Goal: Transaction & Acquisition: Download file/media

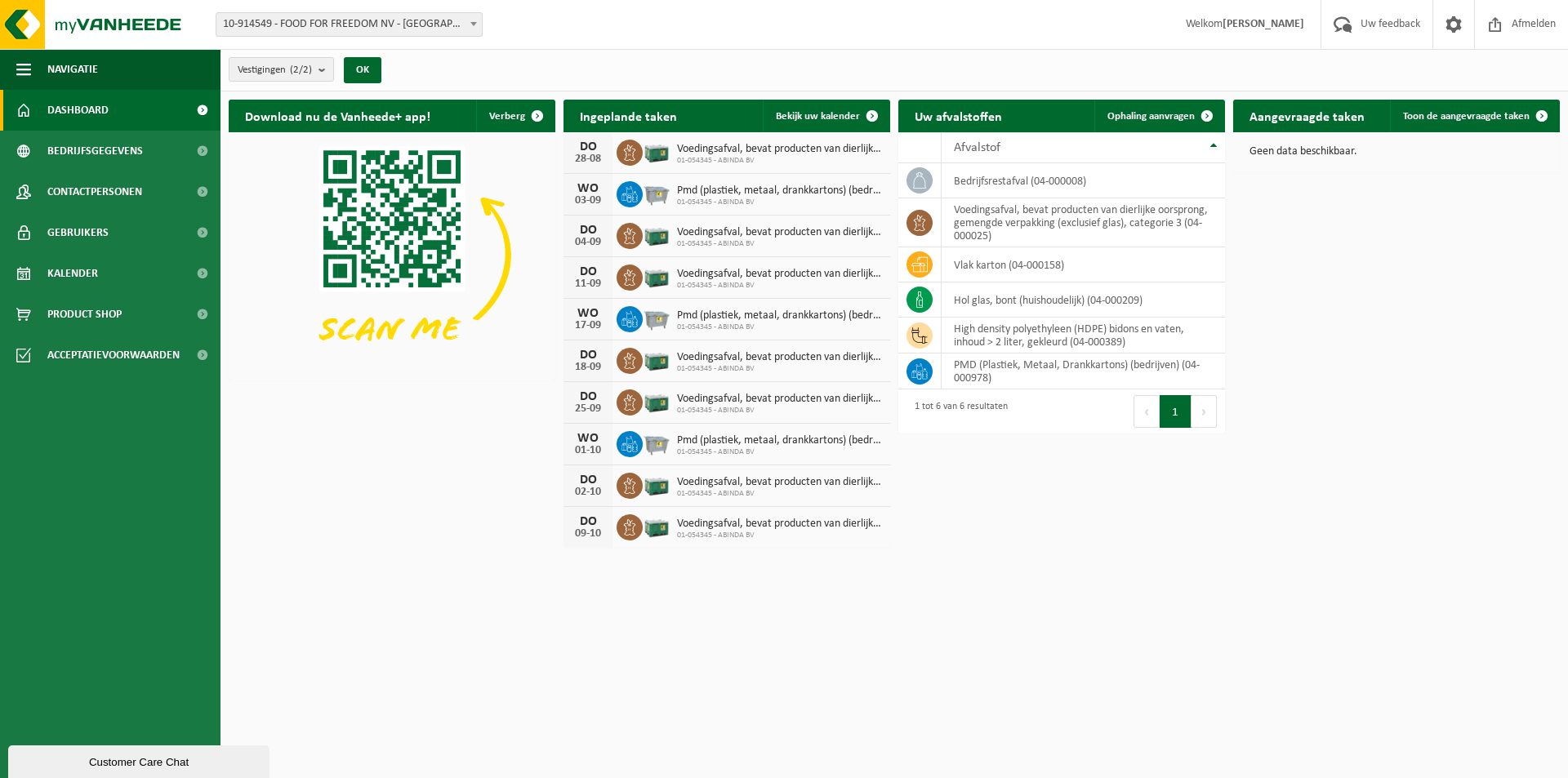
click at [1420, 390] on div "Download nu de Vanheede+ app! Verberg Ingeplande taken Bekijk uw kalender DO 28…" at bounding box center [895, 324] width 1340 height 465
click at [1460, 22] on span at bounding box center [1453, 24] width 25 height 48
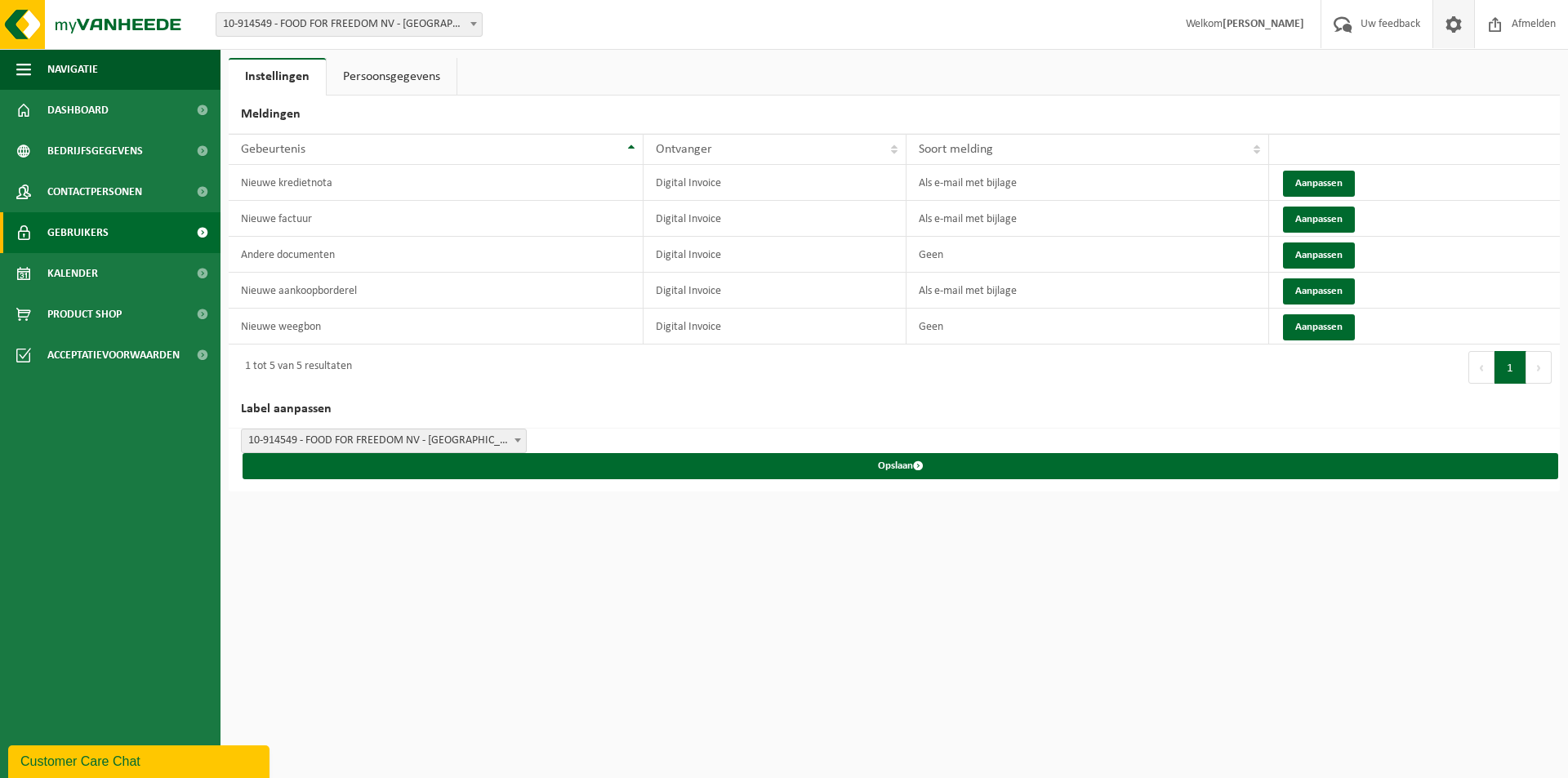
click at [97, 237] on span "Gebruikers" at bounding box center [78, 233] width 62 height 41
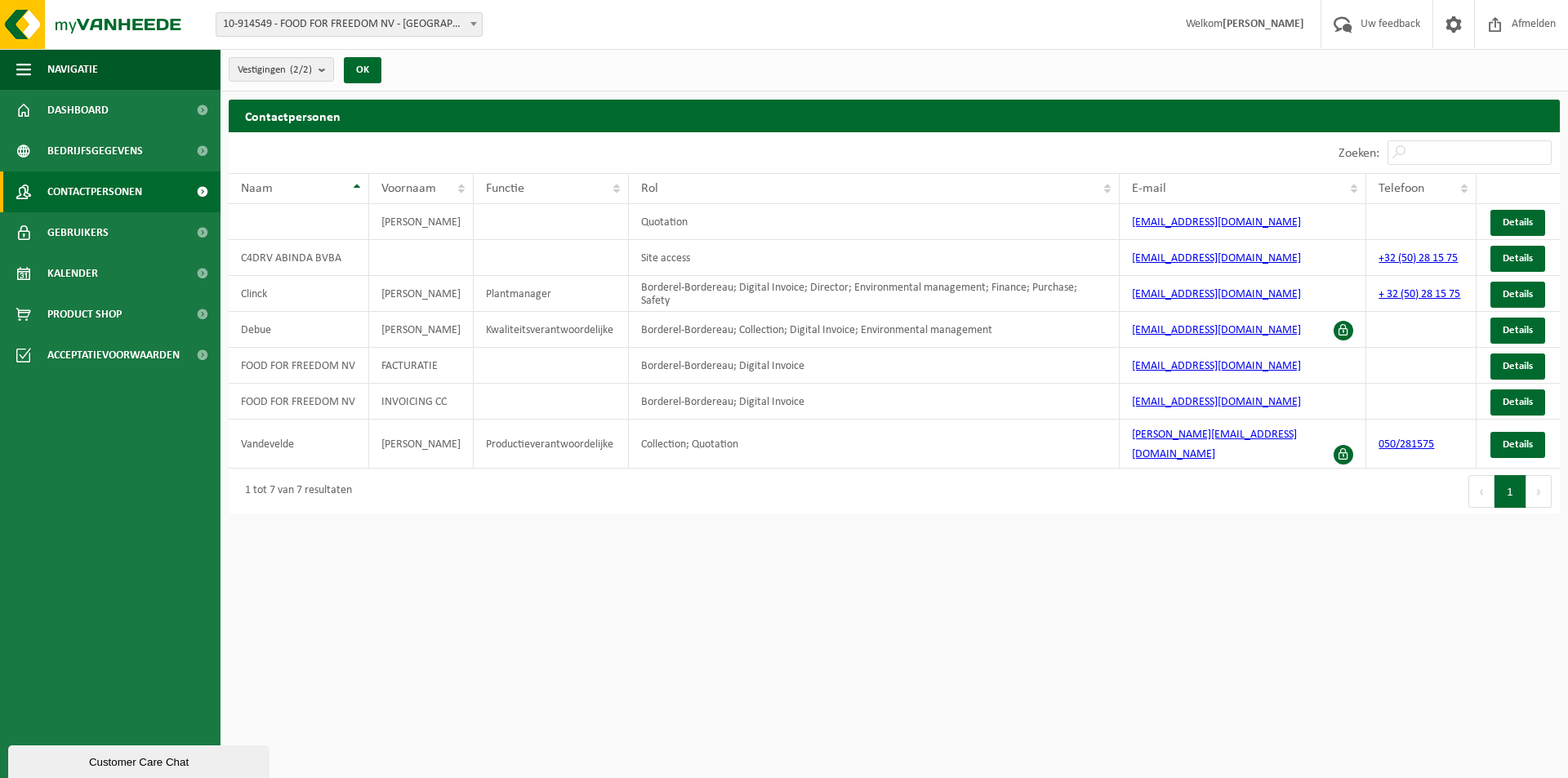
click at [403, 624] on html "Vestiging: 10-914549 - FOOD FOR FREEDOM NV - MALDEGEM 01-054345 - ABINDA BV - R…" at bounding box center [784, 389] width 1568 height 778
click at [1448, 29] on span at bounding box center [1453, 24] width 25 height 48
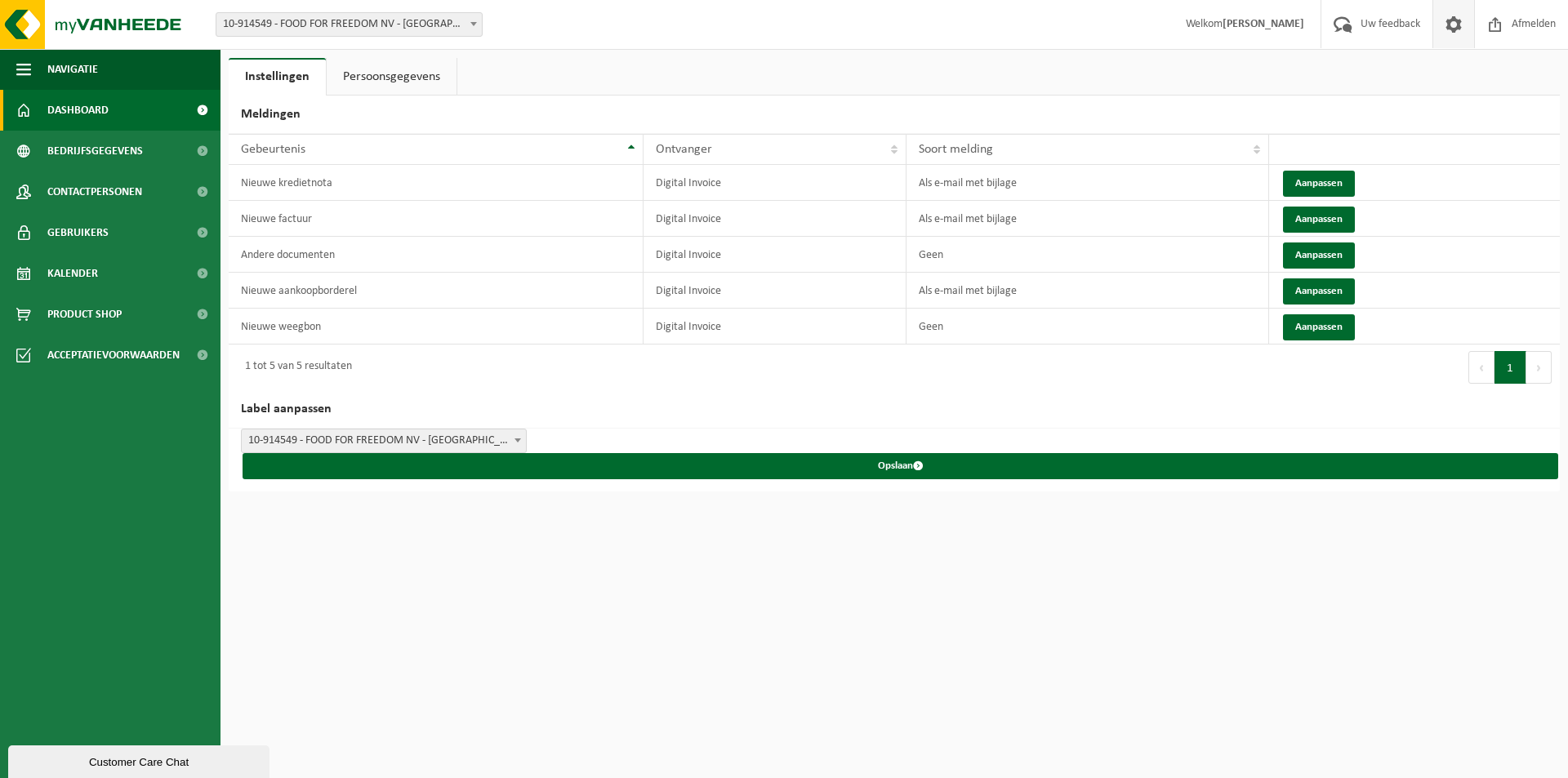
click at [103, 115] on span "Dashboard" at bounding box center [78, 110] width 62 height 41
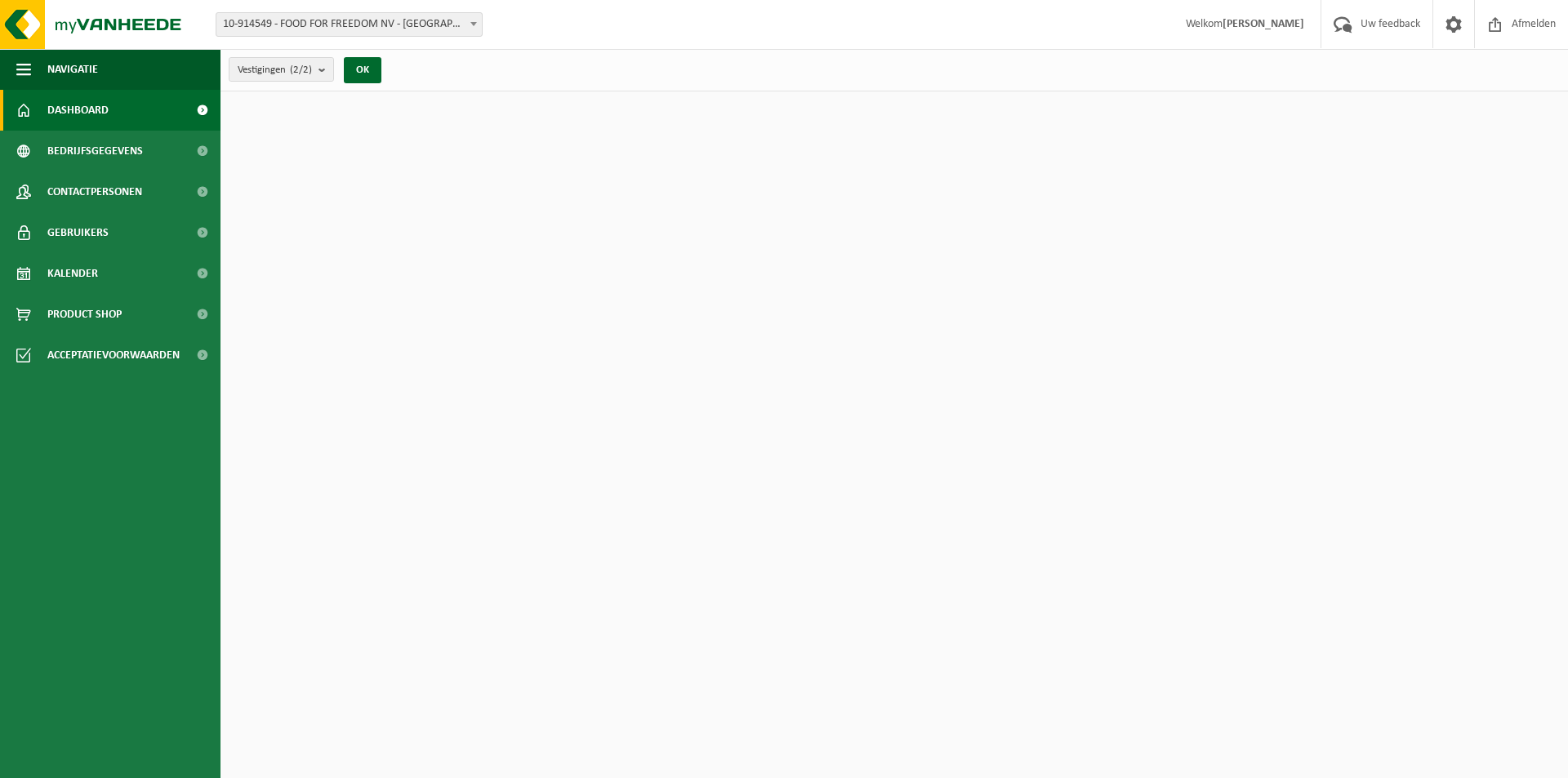
click at [102, 145] on span "Bedrijfsgegevens" at bounding box center [95, 151] width 96 height 41
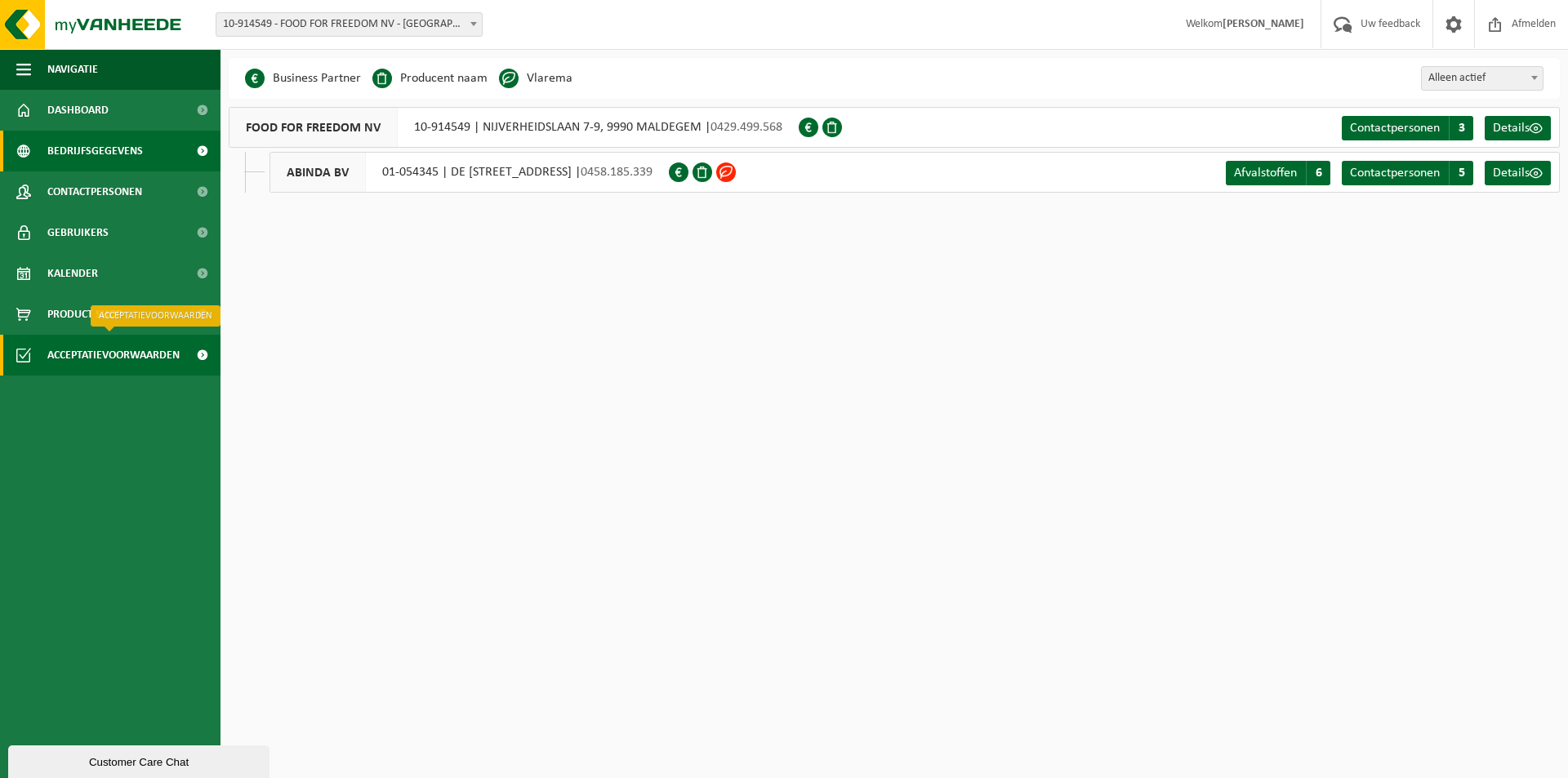
click at [120, 371] on span "Acceptatievoorwaarden" at bounding box center [113, 355] width 132 height 41
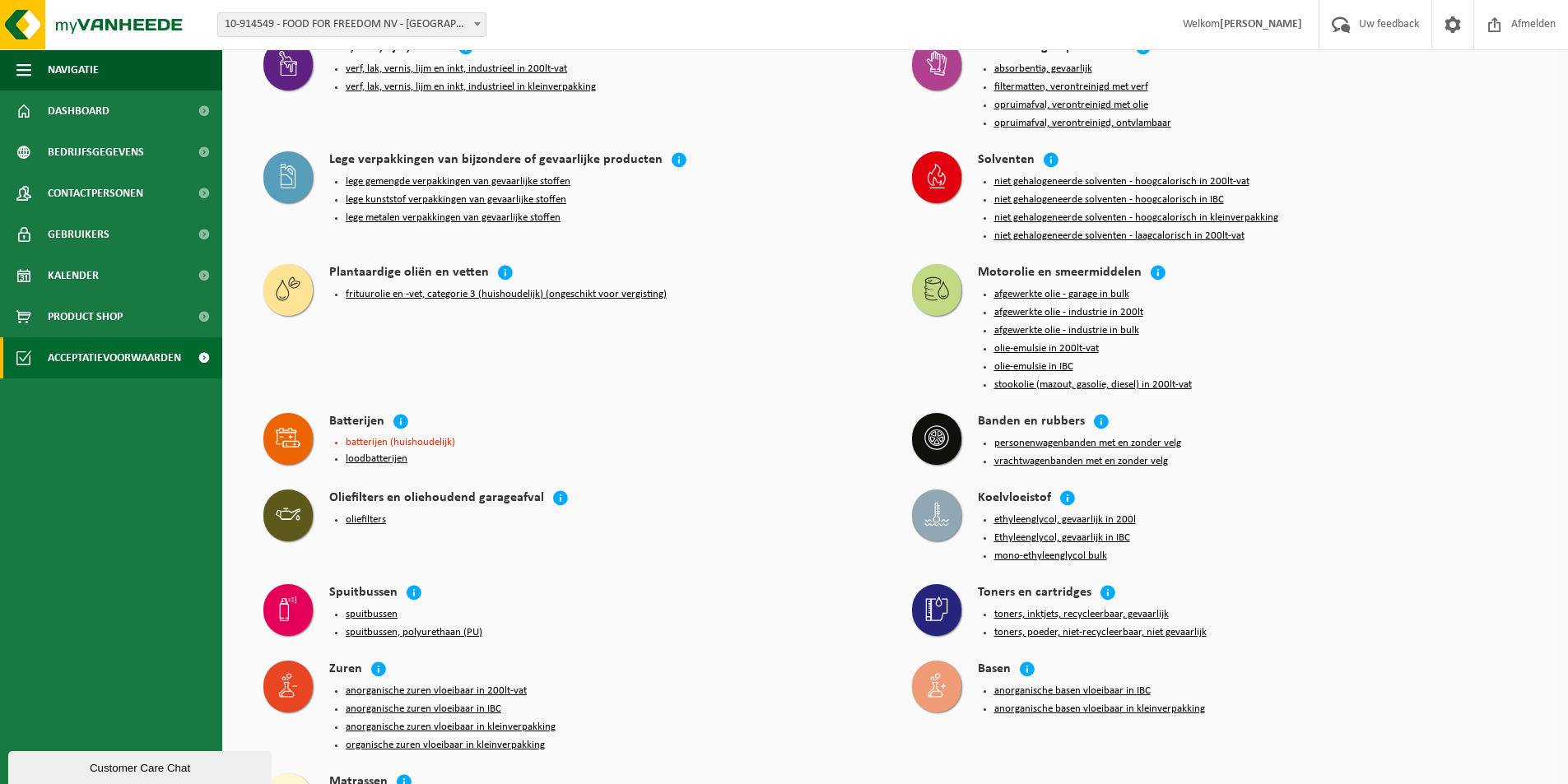
scroll to position [1513, 0]
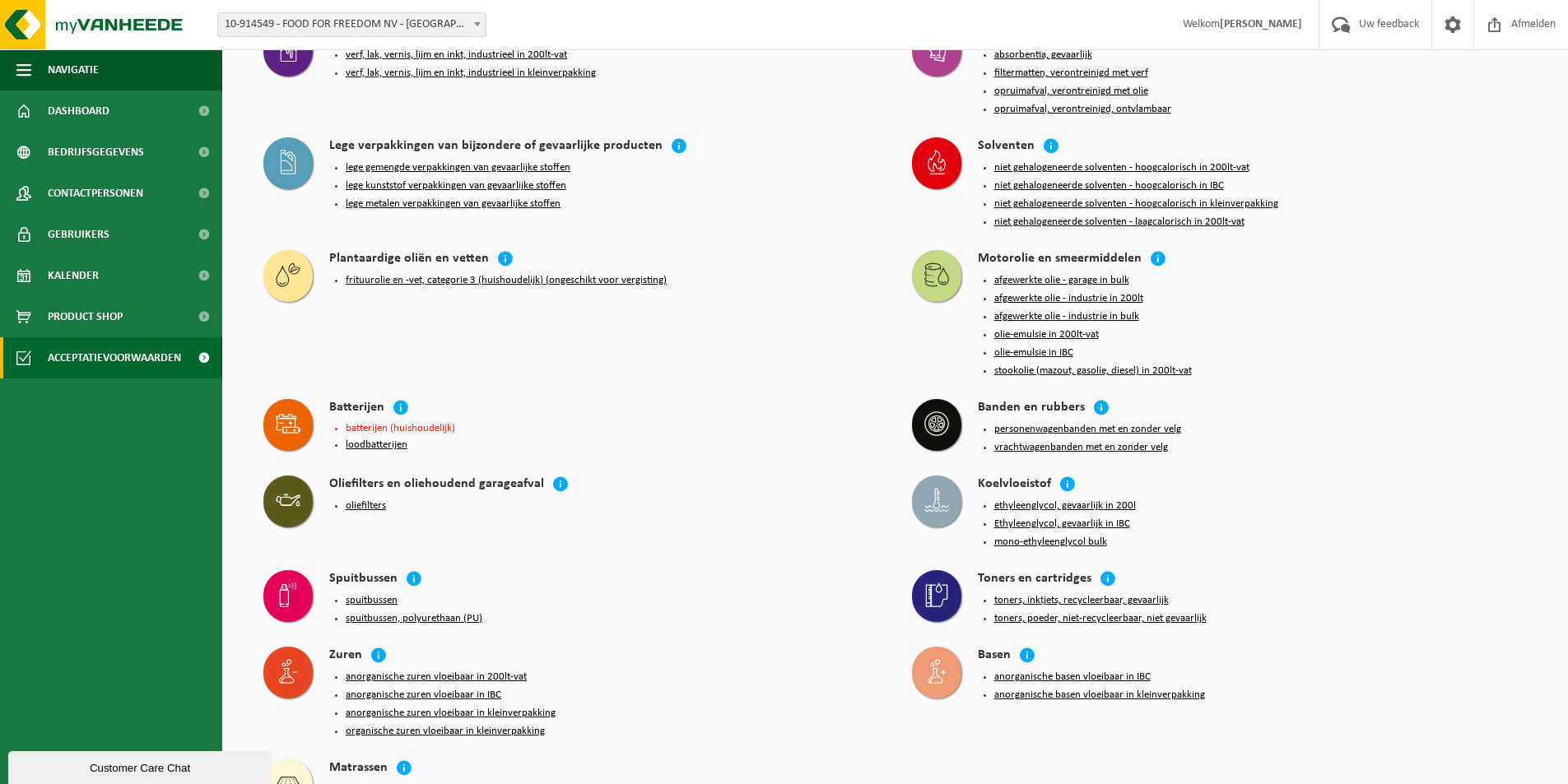
click at [108, 762] on div "Customer Care Chat" at bounding box center [139, 768] width 239 height 12
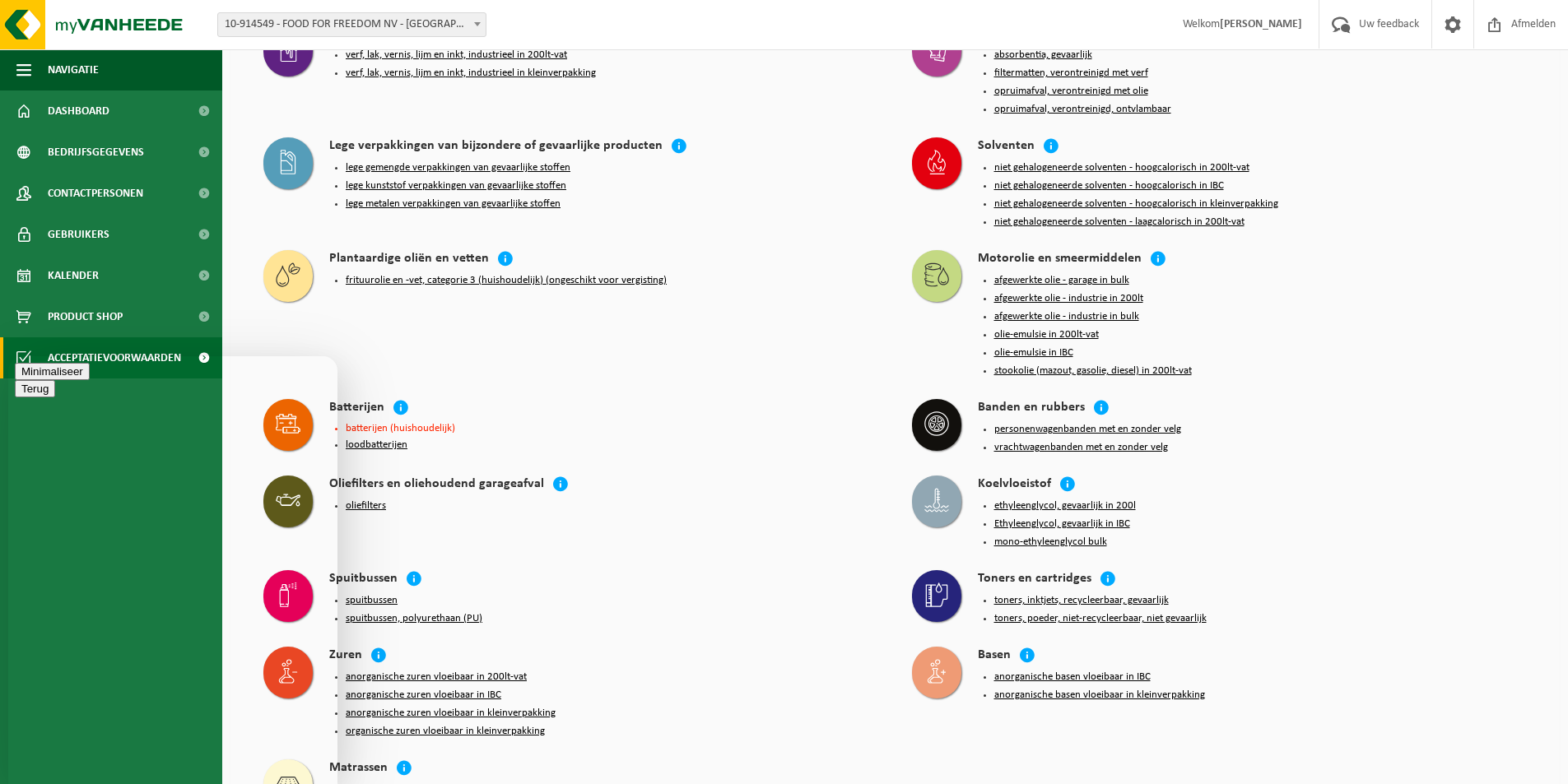
drag, startPoint x: 283, startPoint y: 704, endPoint x: 216, endPoint y: 386, distance: 325.0
click at [216, 380] on div "Minimaliseer" at bounding box center [172, 372] width 316 height 17
click at [90, 380] on button "Minimaliseer" at bounding box center [52, 372] width 75 height 17
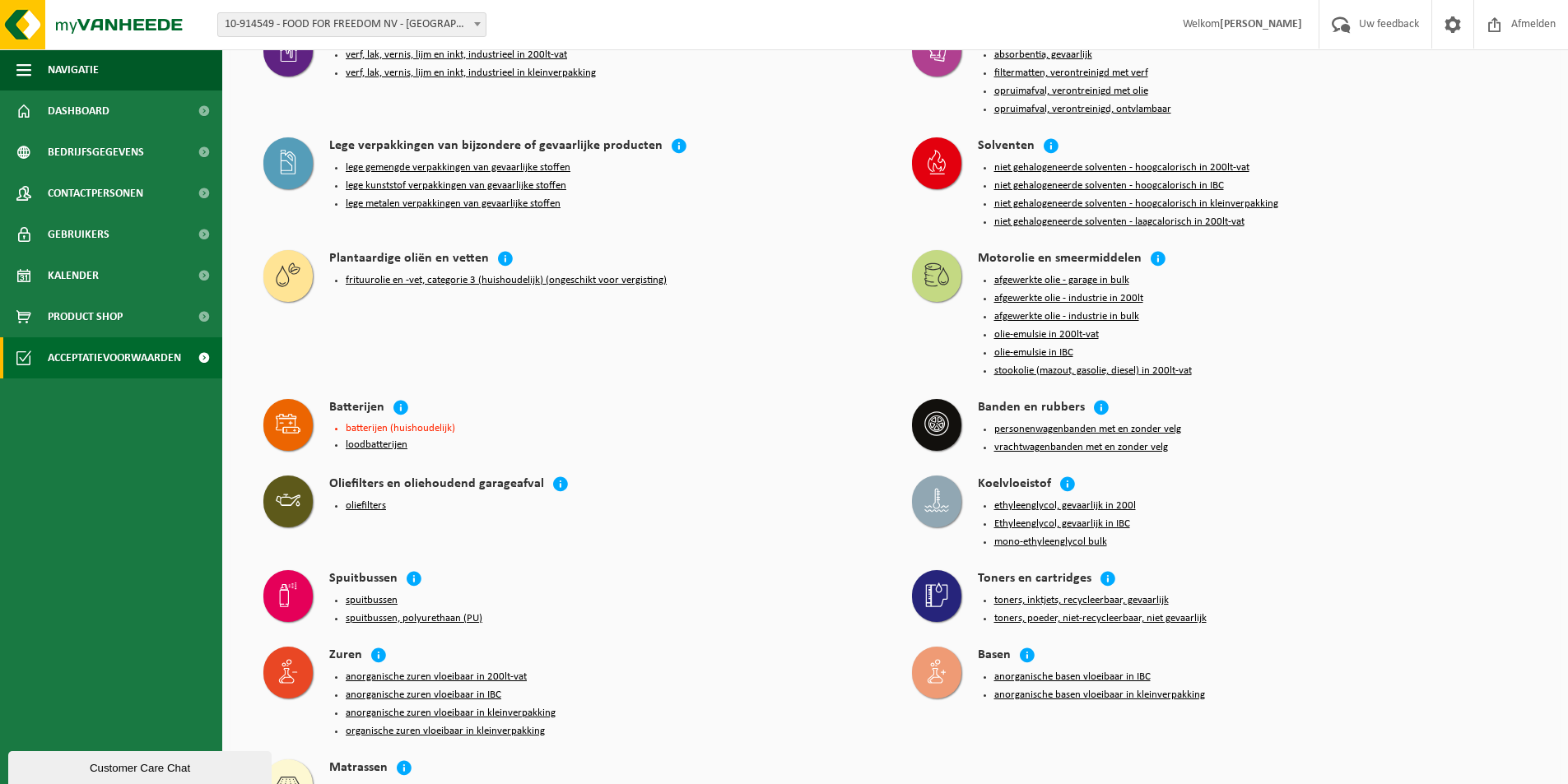
click at [535, 310] on div "Plantaardige oliën en vetten frituurolie en -vet, categorie 3 (huishoudelijk) (…" at bounding box center [571, 316] width 648 height 149
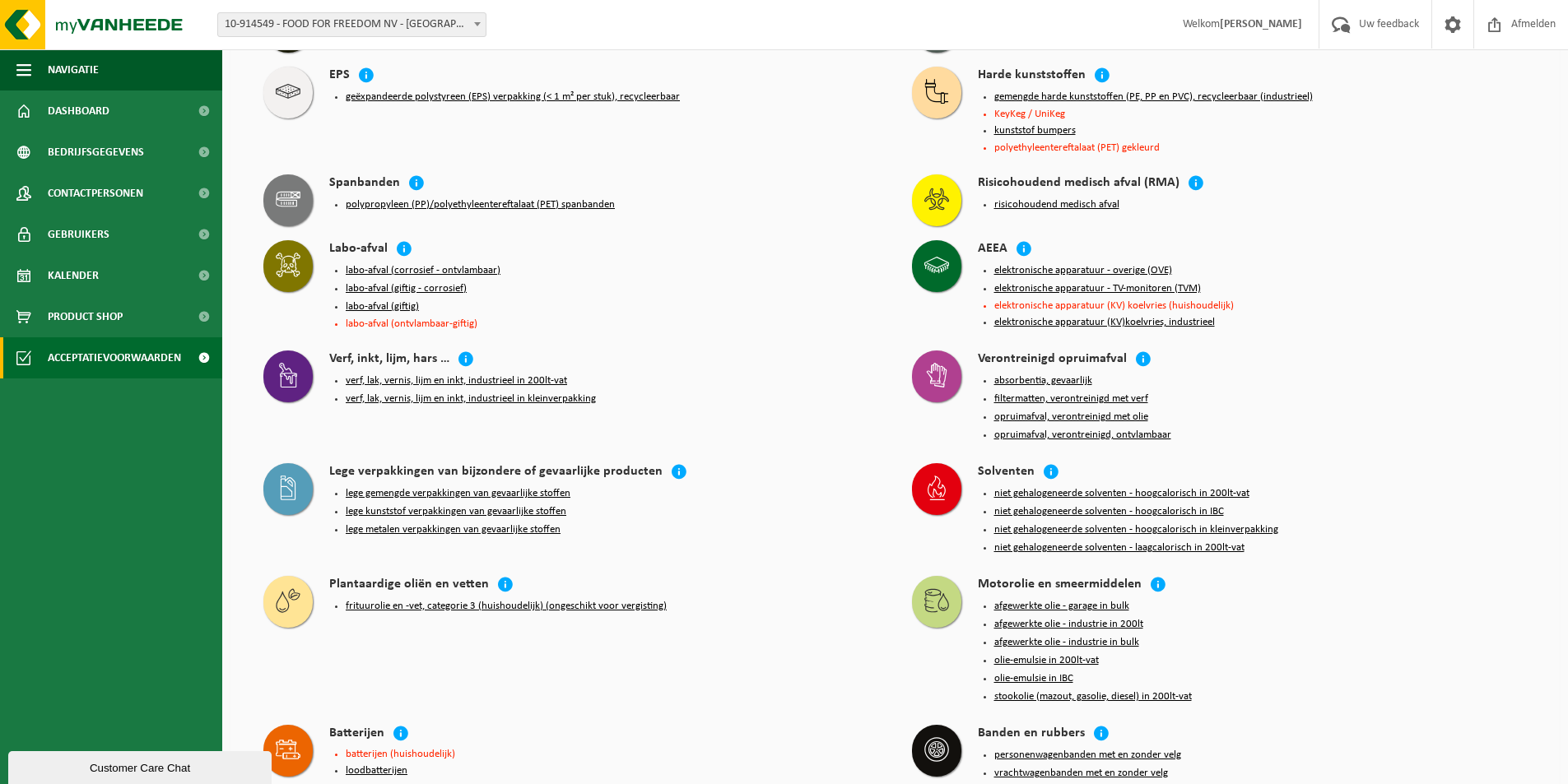
scroll to position [1183, 0]
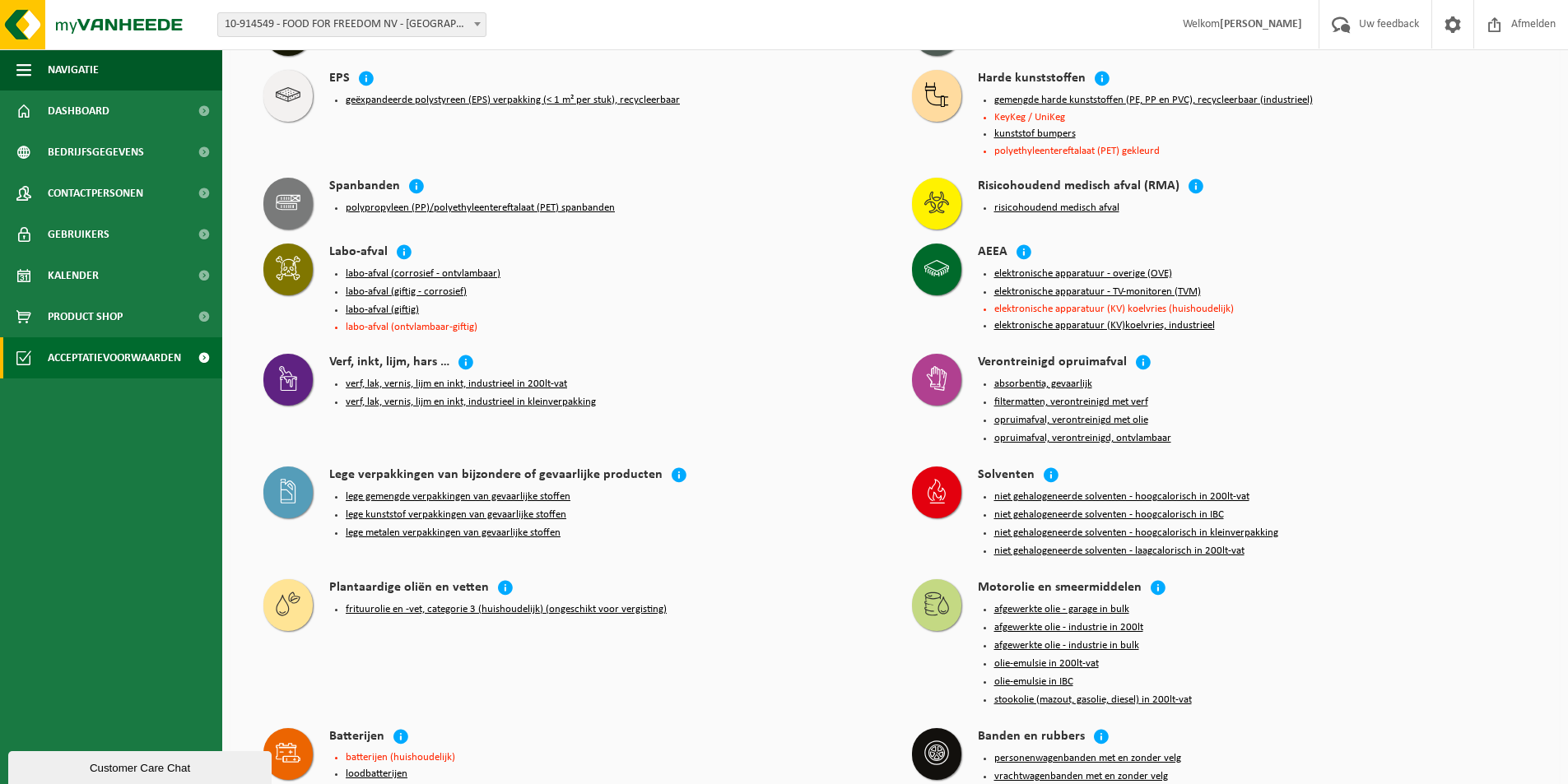
click at [154, 460] on ul "Navigatie Uw feedback Afmelden Dashboard Bedrijfsgegevens Contactpersonen Gebru…" at bounding box center [111, 417] width 222 height 735
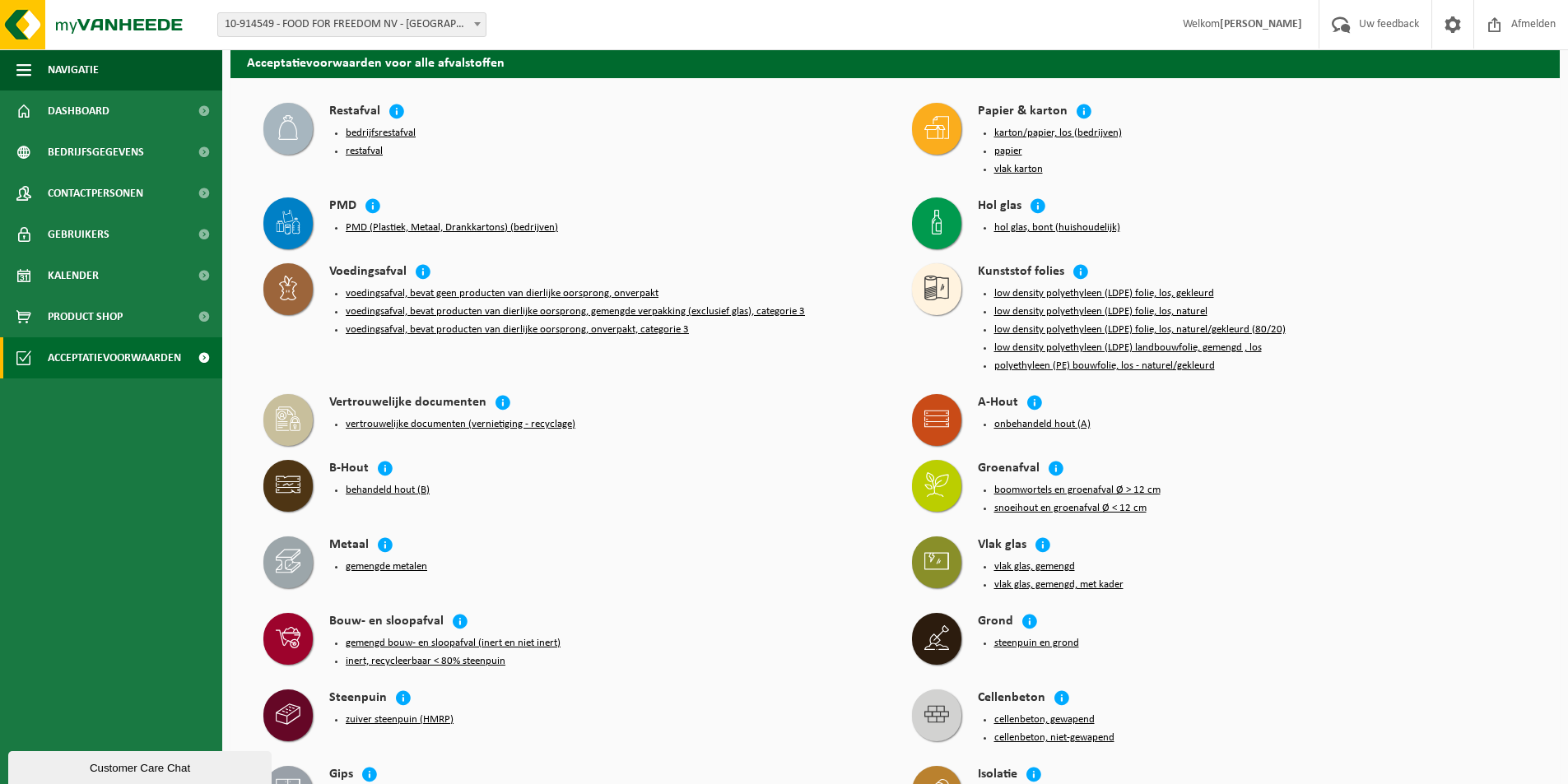
scroll to position [576, 0]
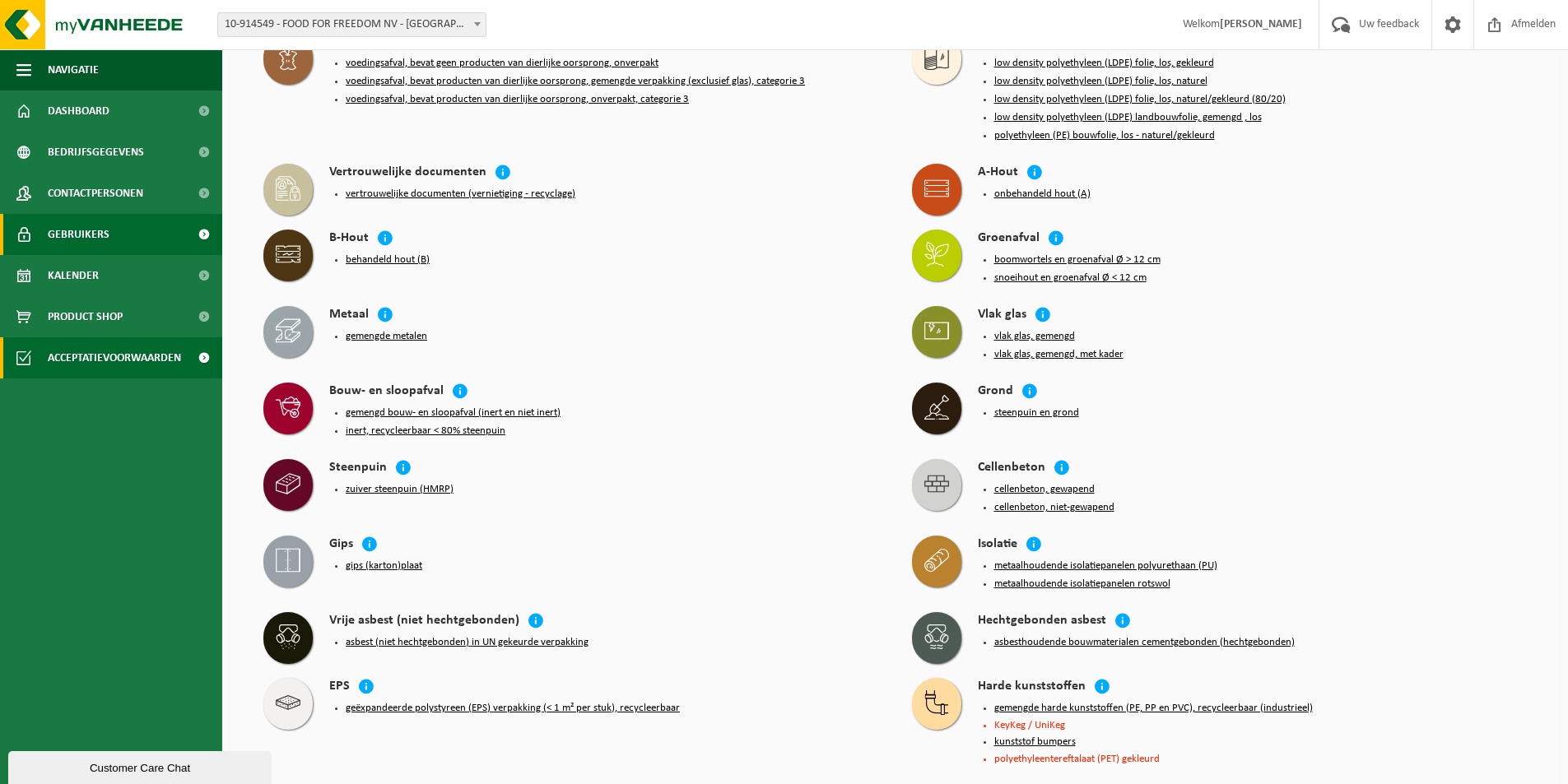
click at [127, 241] on link "Gebruikers" at bounding box center [111, 235] width 222 height 41
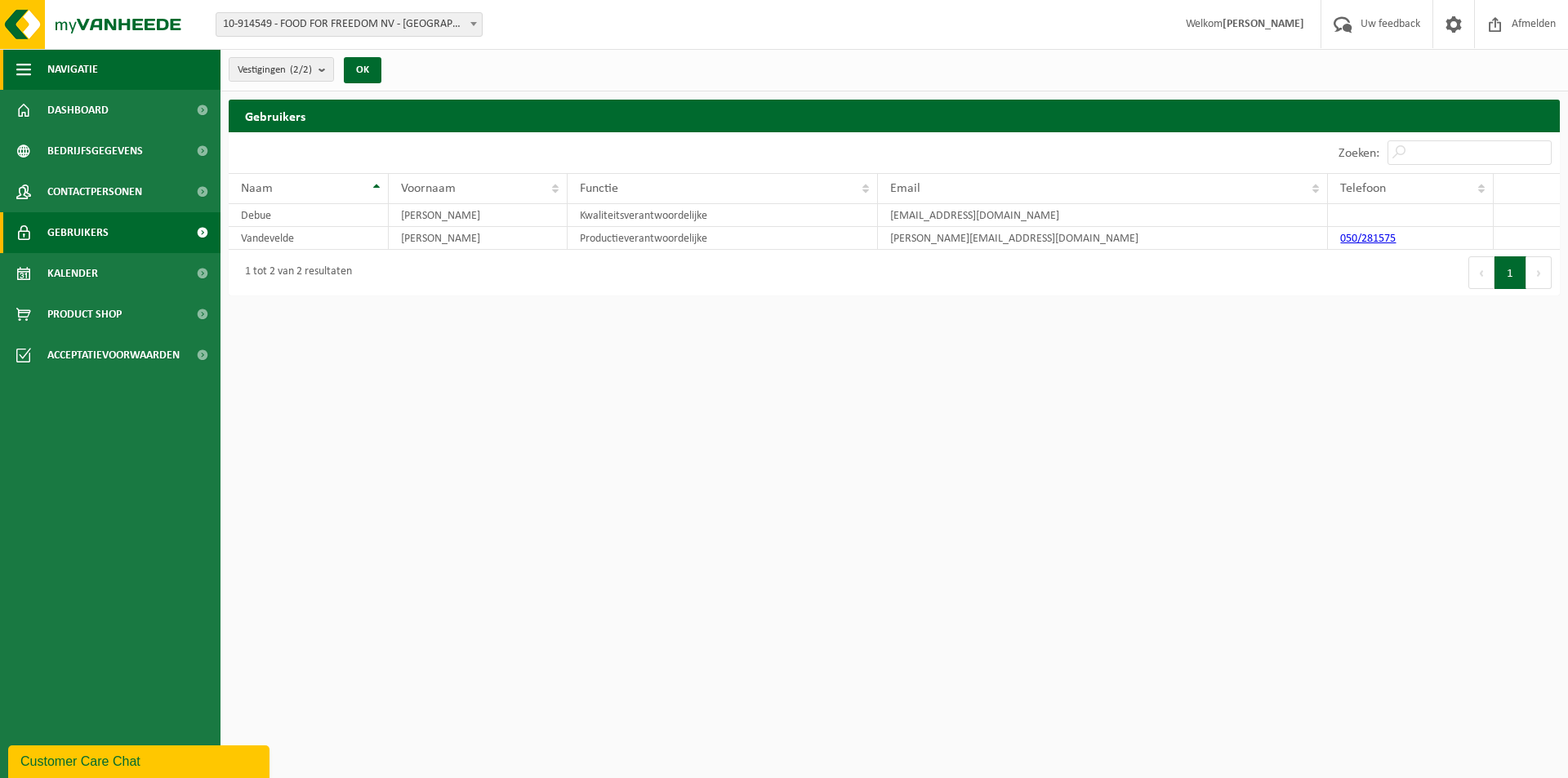
click at [84, 73] on span "Navigatie" at bounding box center [72, 69] width 50 height 41
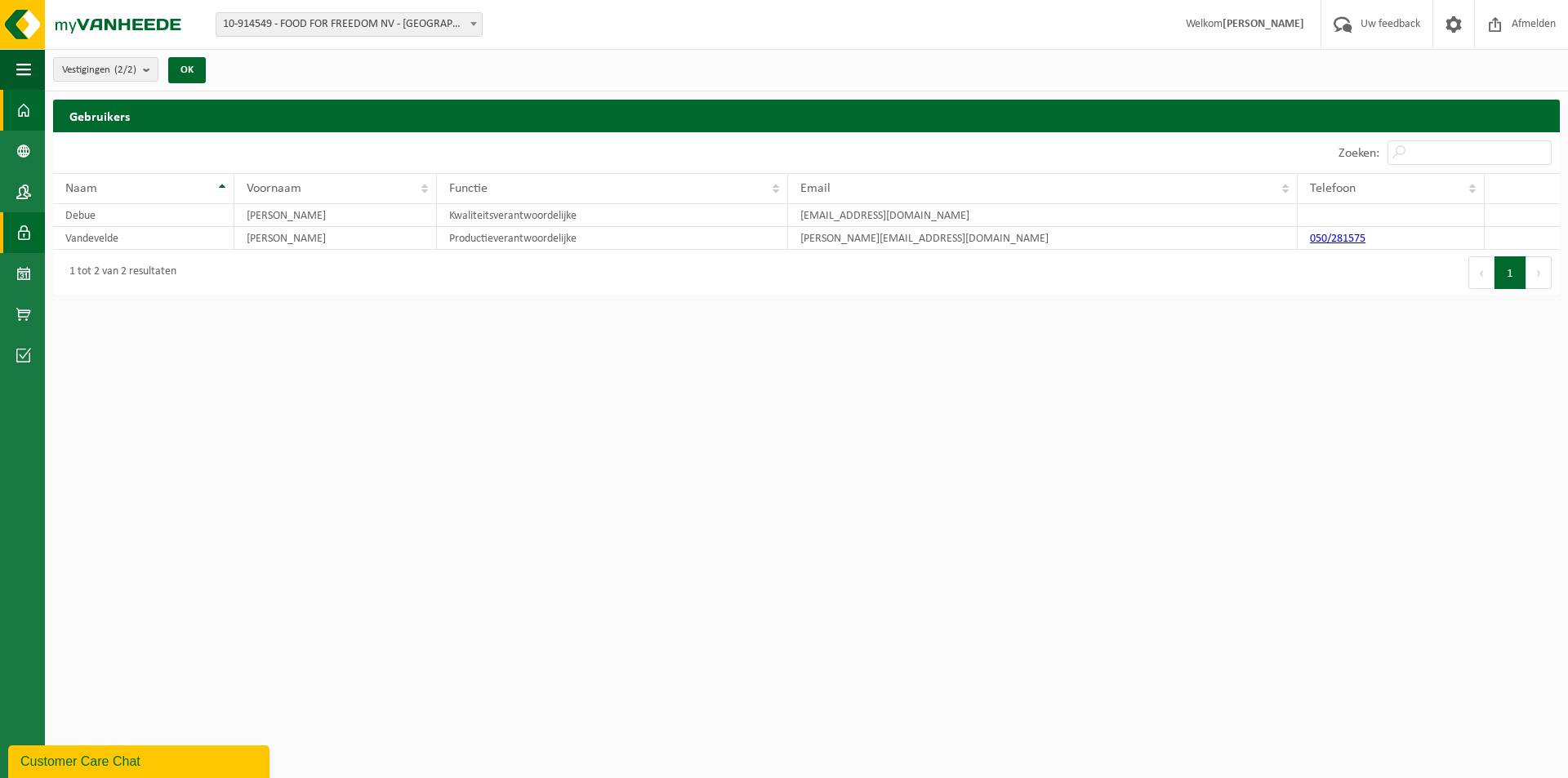
click at [9, 116] on link "Dashboard" at bounding box center [22, 110] width 45 height 41
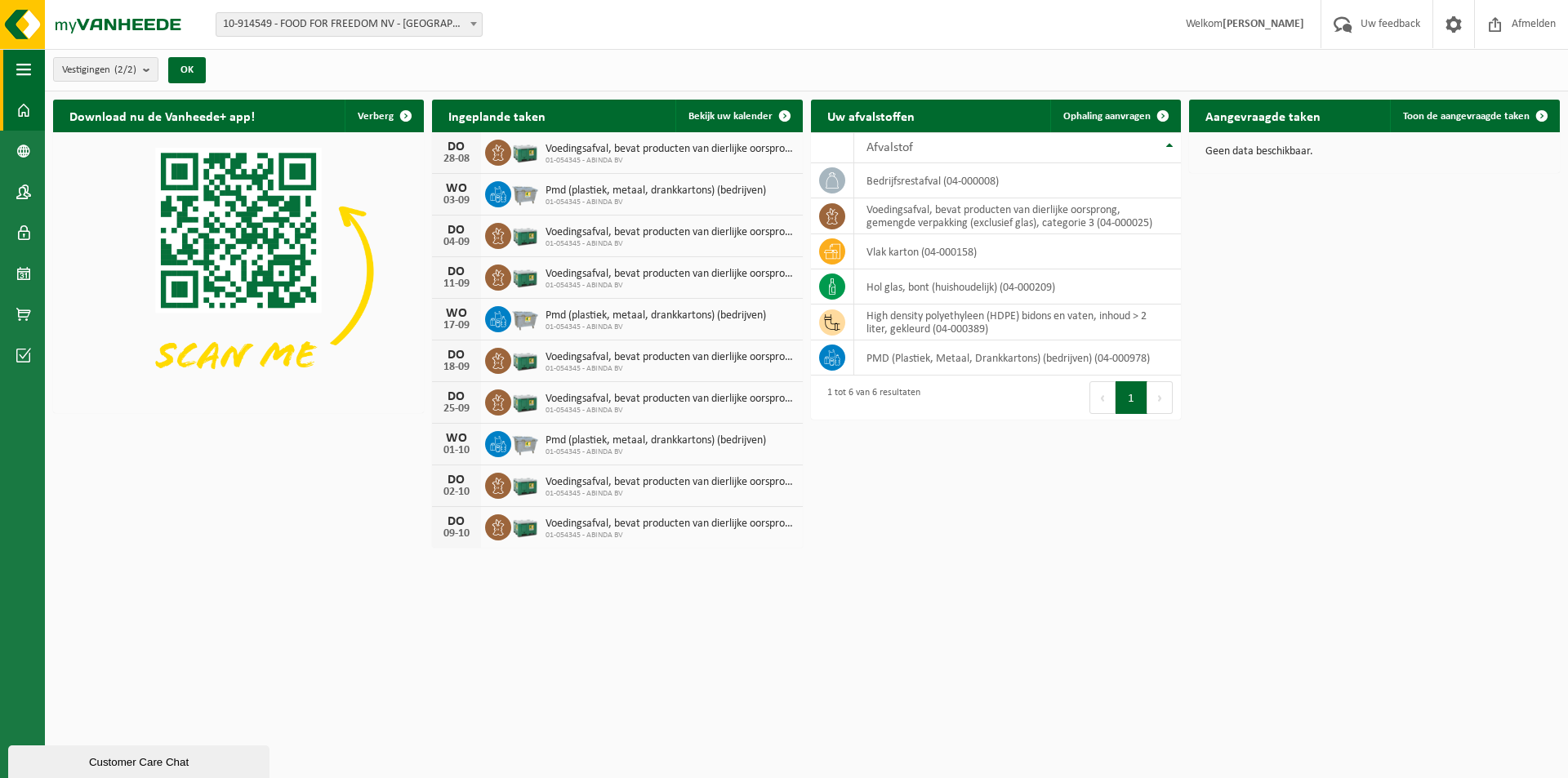
click at [16, 85] on span "button" at bounding box center [23, 69] width 15 height 41
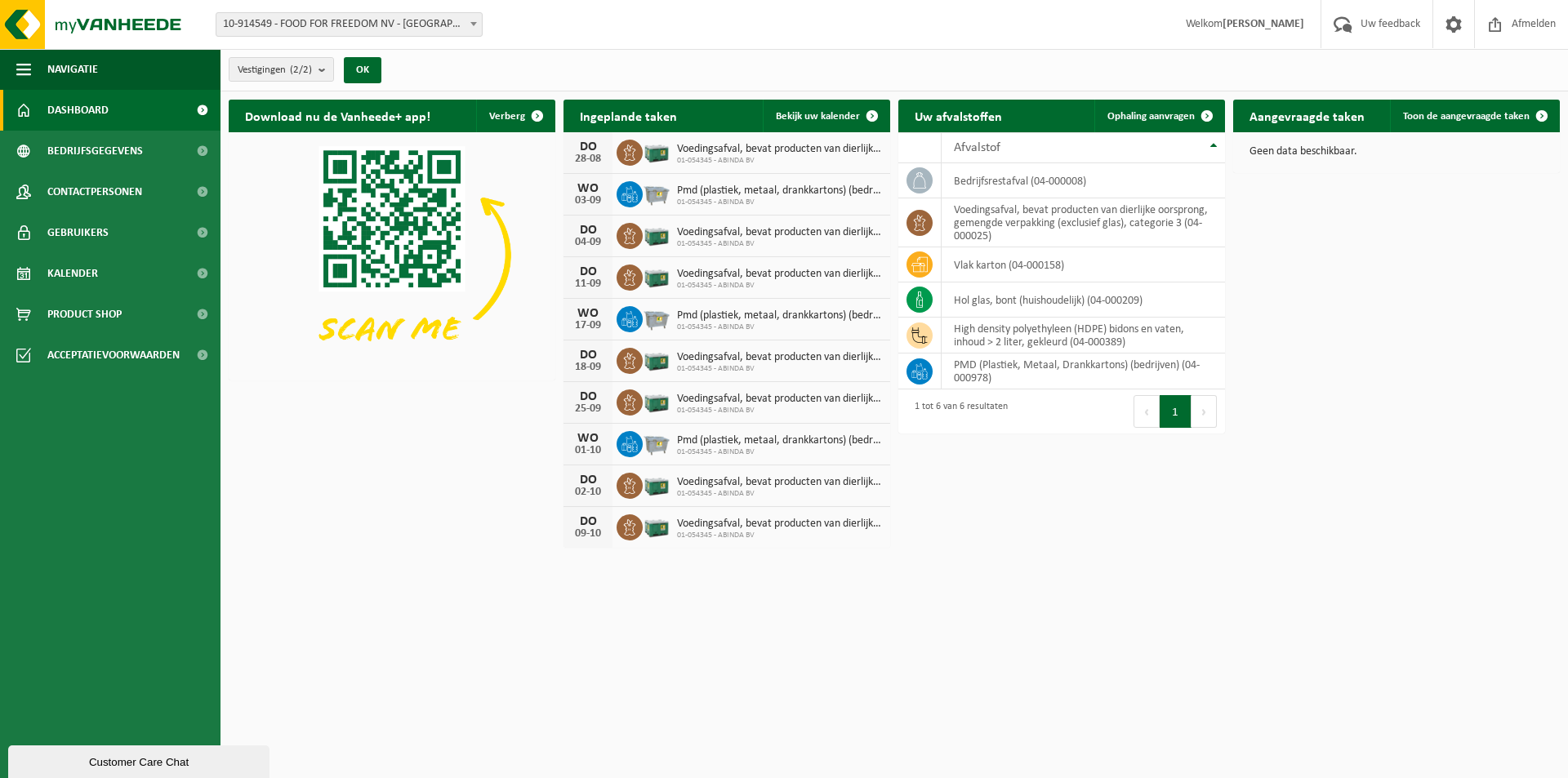
click at [1550, 693] on html "Vestiging: 10-914549 - FOOD FOR FREEDOM NV - MALDEGEM 01-054345 - ABINDA BV - R…" at bounding box center [784, 389] width 1568 height 778
click at [1184, 498] on div "Download nu de Vanheede+ app! Verberg Ingeplande taken Bekijk uw kalender DO 28…" at bounding box center [895, 324] width 1340 height 465
click at [132, 247] on link "Gebruikers" at bounding box center [110, 233] width 220 height 41
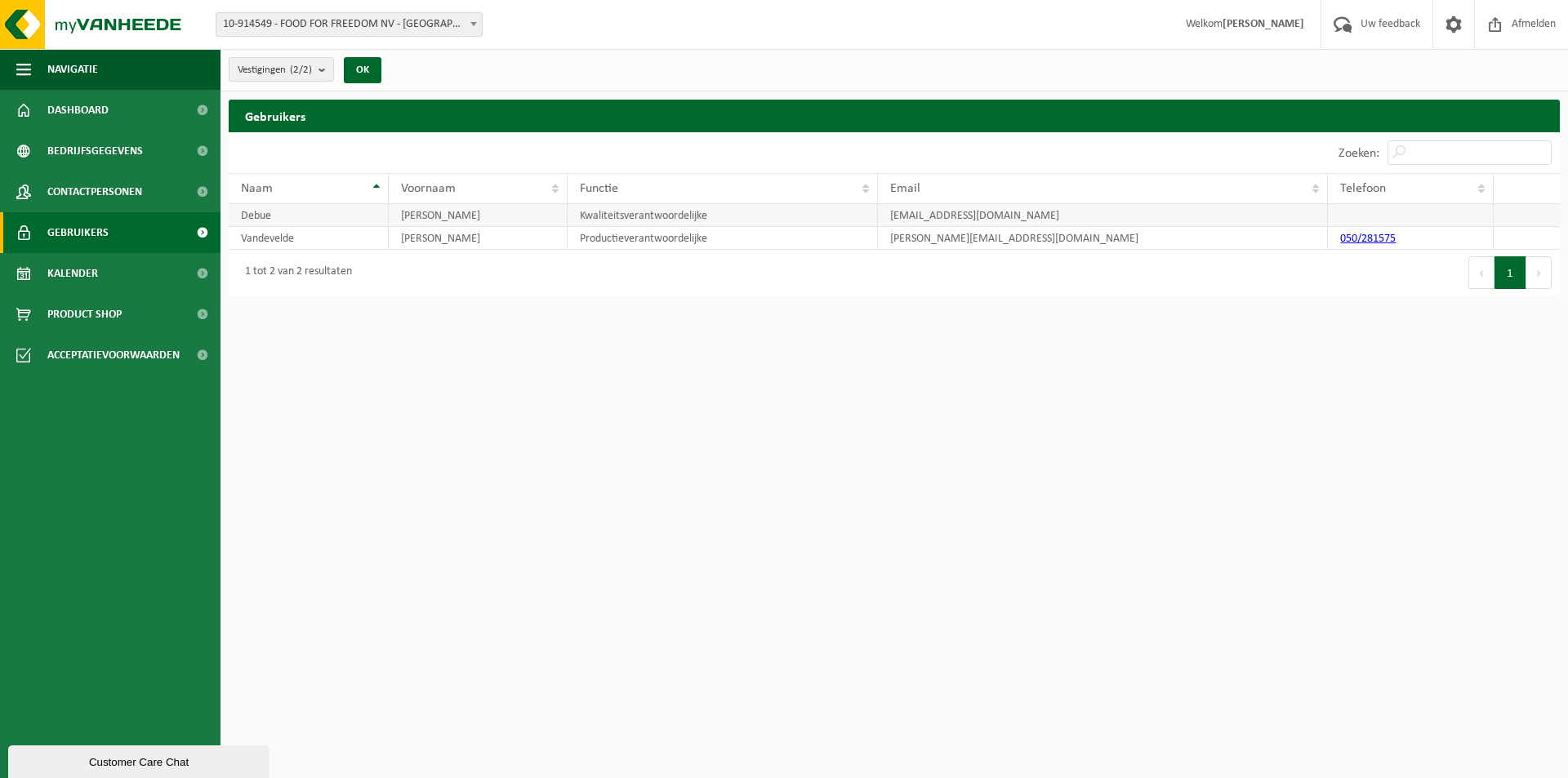
drag, startPoint x: 1089, startPoint y: 214, endPoint x: 887, endPoint y: 219, distance: 202.1
click at [887, 219] on td "[EMAIL_ADDRESS][DOMAIN_NAME]" at bounding box center [1103, 215] width 450 height 23
click at [907, 241] on td "[PERSON_NAME][EMAIL_ADDRESS][DOMAIN_NAME]" at bounding box center [1103, 238] width 450 height 23
click at [1505, 31] on span at bounding box center [1495, 24] width 25 height 48
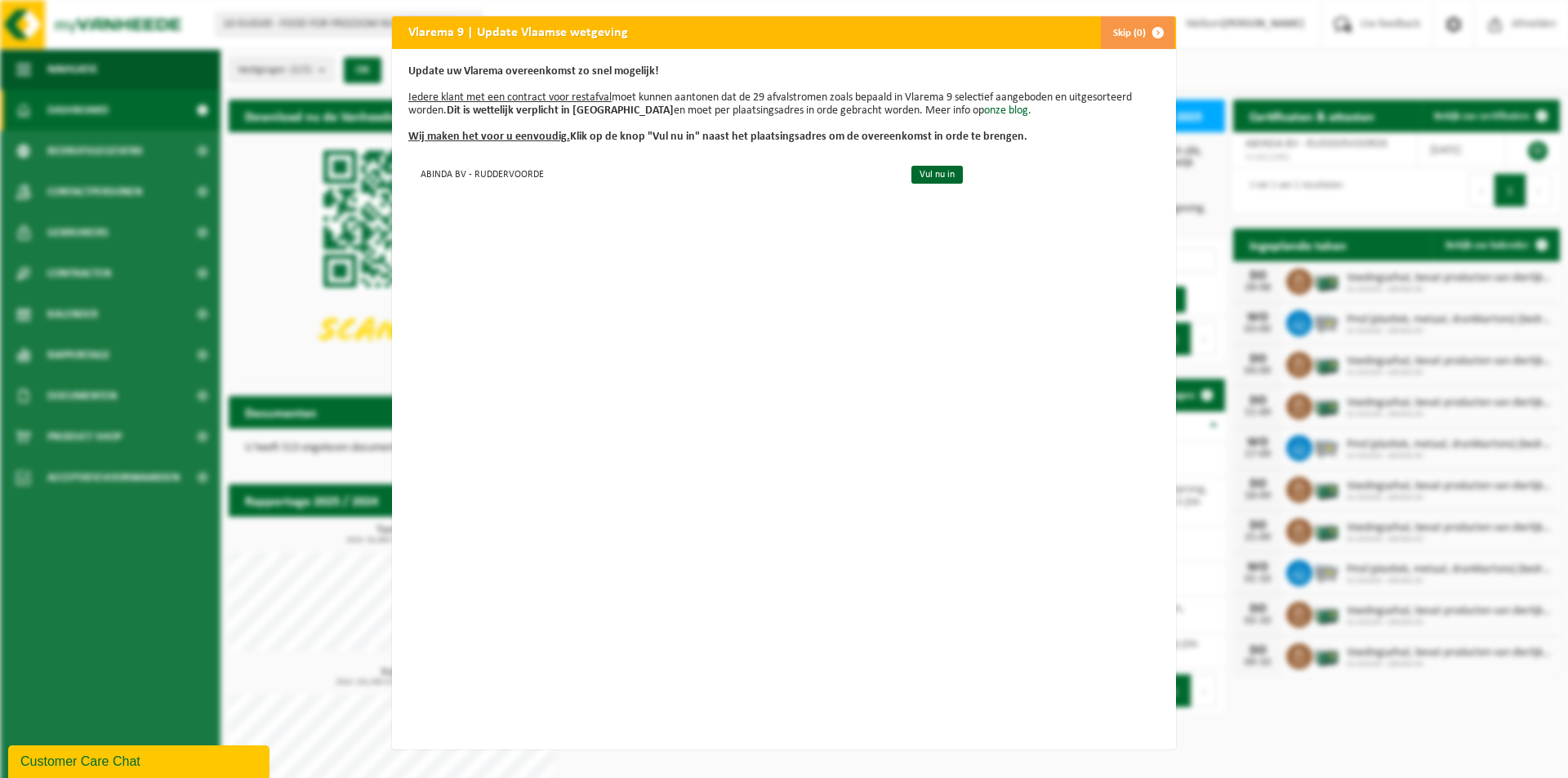
click at [1142, 32] on span "button" at bounding box center [1158, 32] width 32 height 32
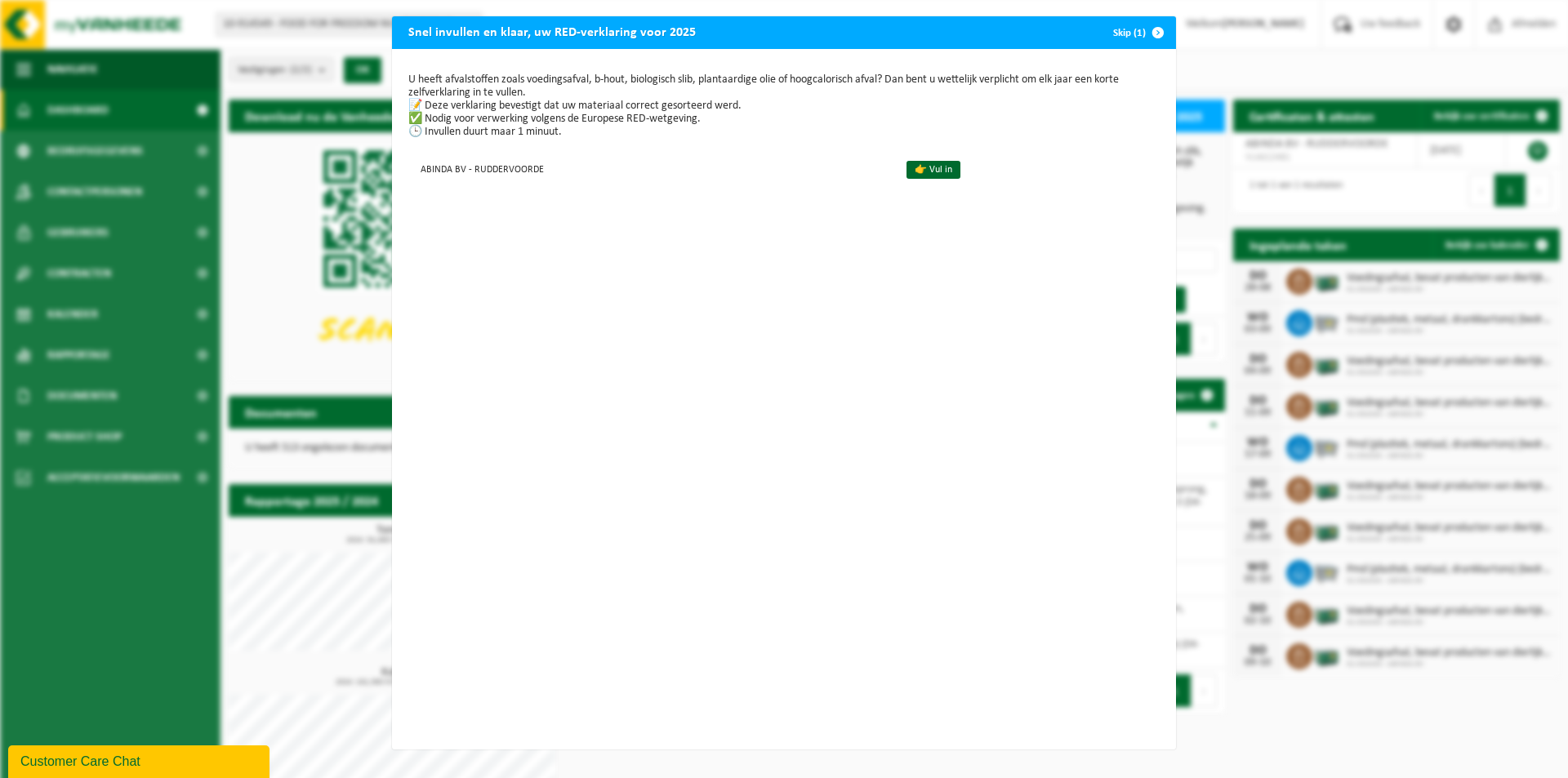
click at [1142, 32] on span "button" at bounding box center [1158, 32] width 32 height 32
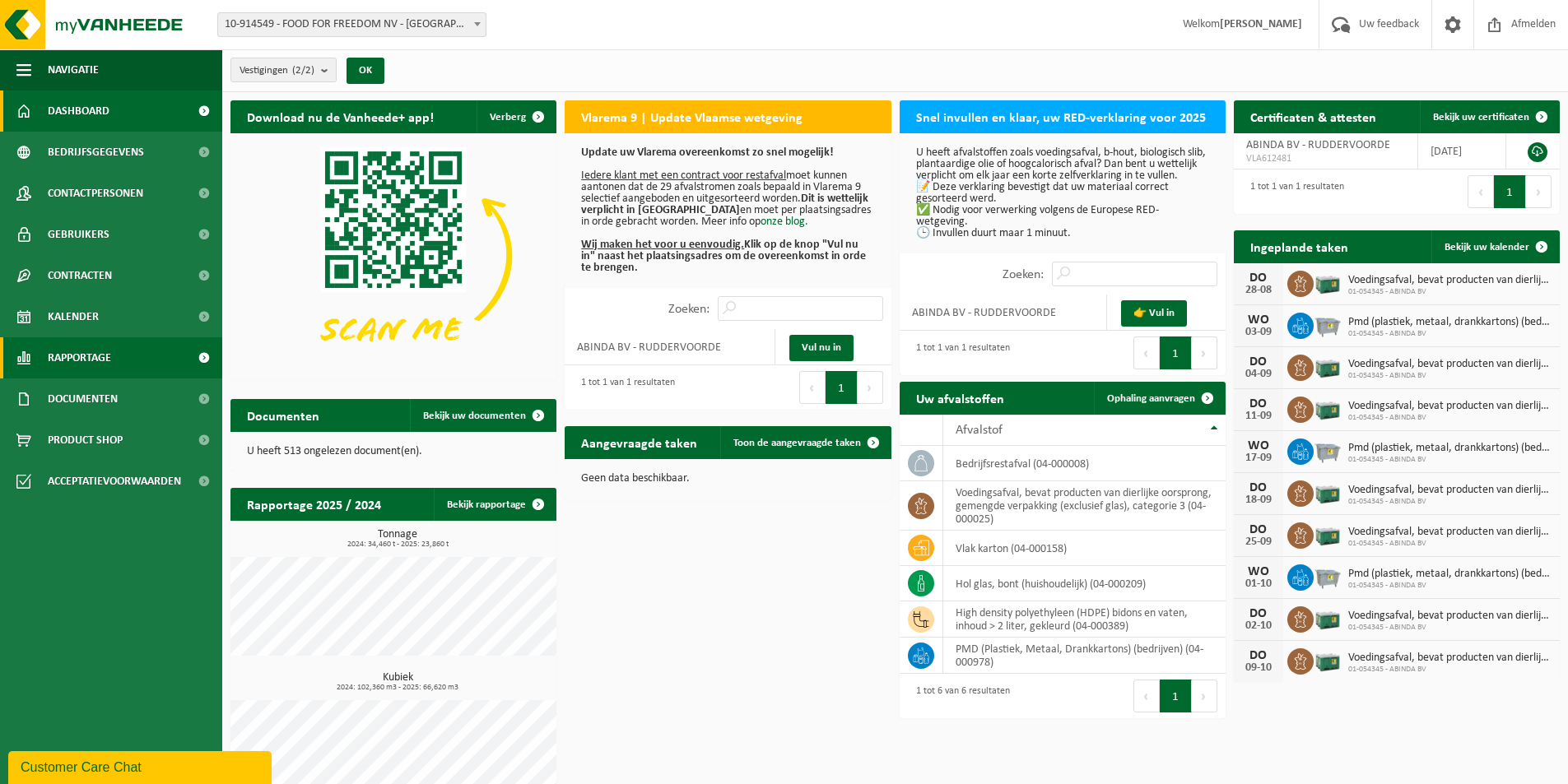
click at [111, 372] on span "Rapportage" at bounding box center [79, 358] width 64 height 41
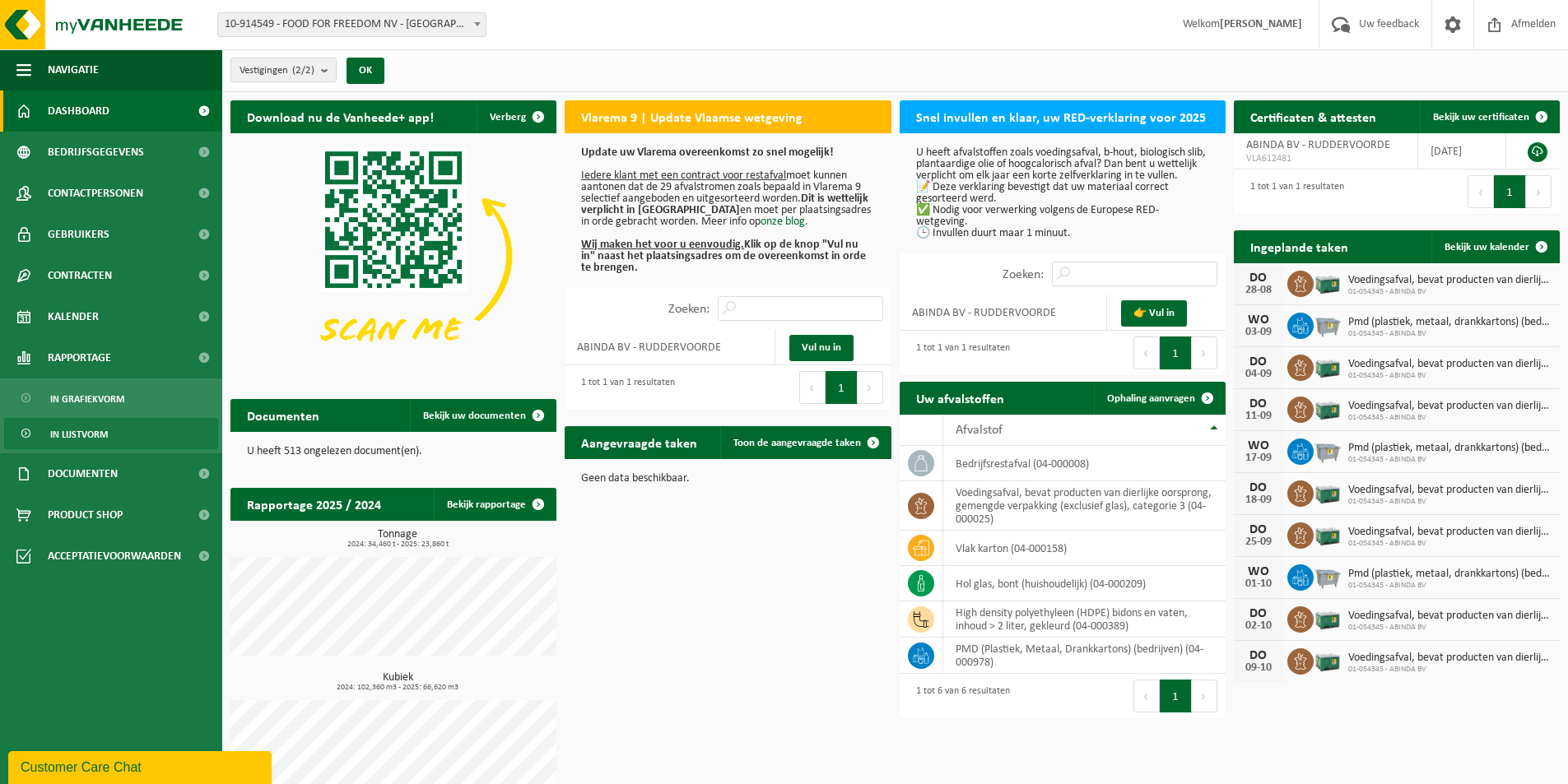
click at [125, 436] on link "In lijstvorm" at bounding box center [111, 434] width 214 height 31
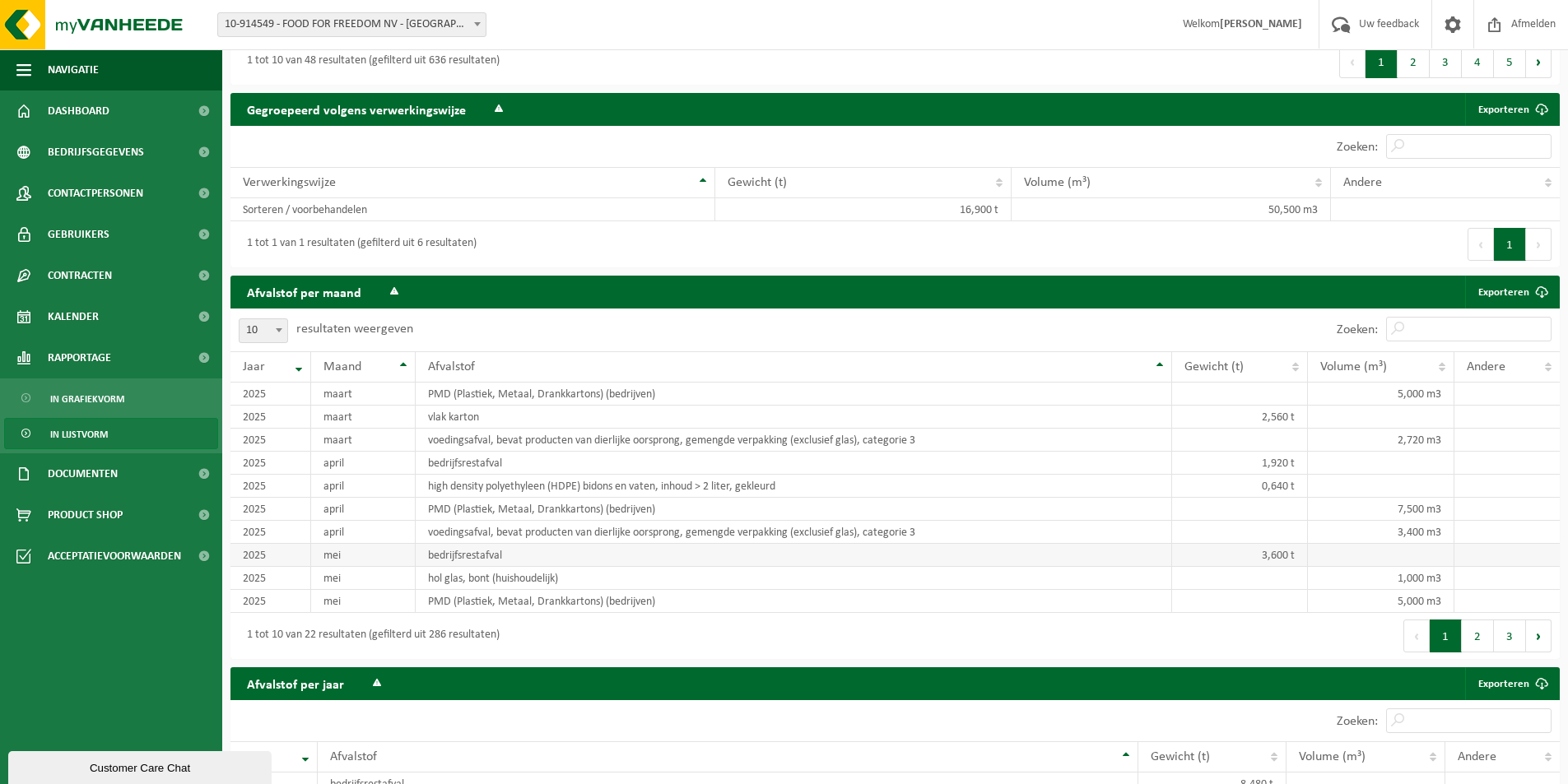
scroll to position [987, 0]
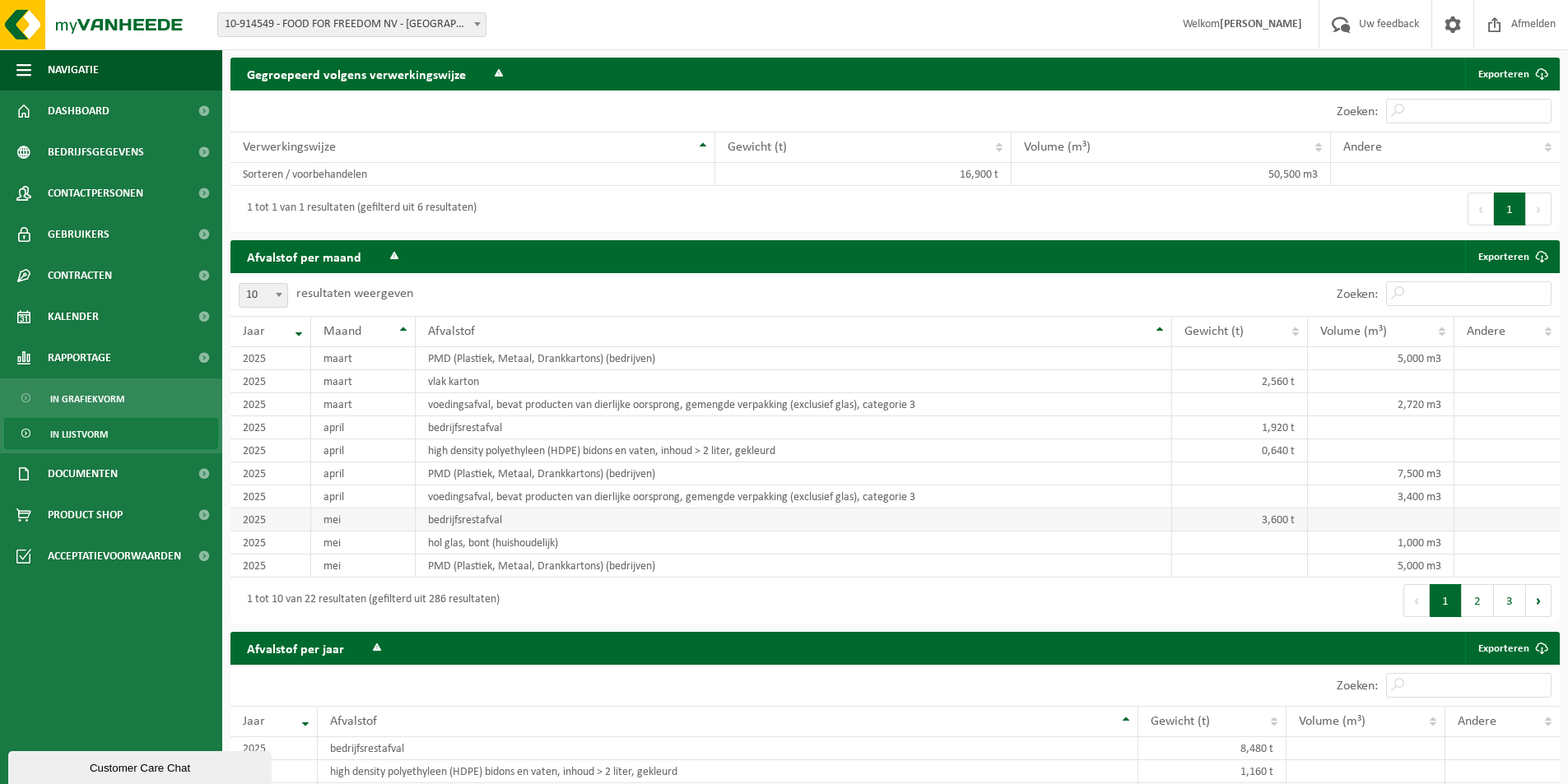
click at [1278, 531] on td "3,600 t" at bounding box center [1240, 520] width 136 height 23
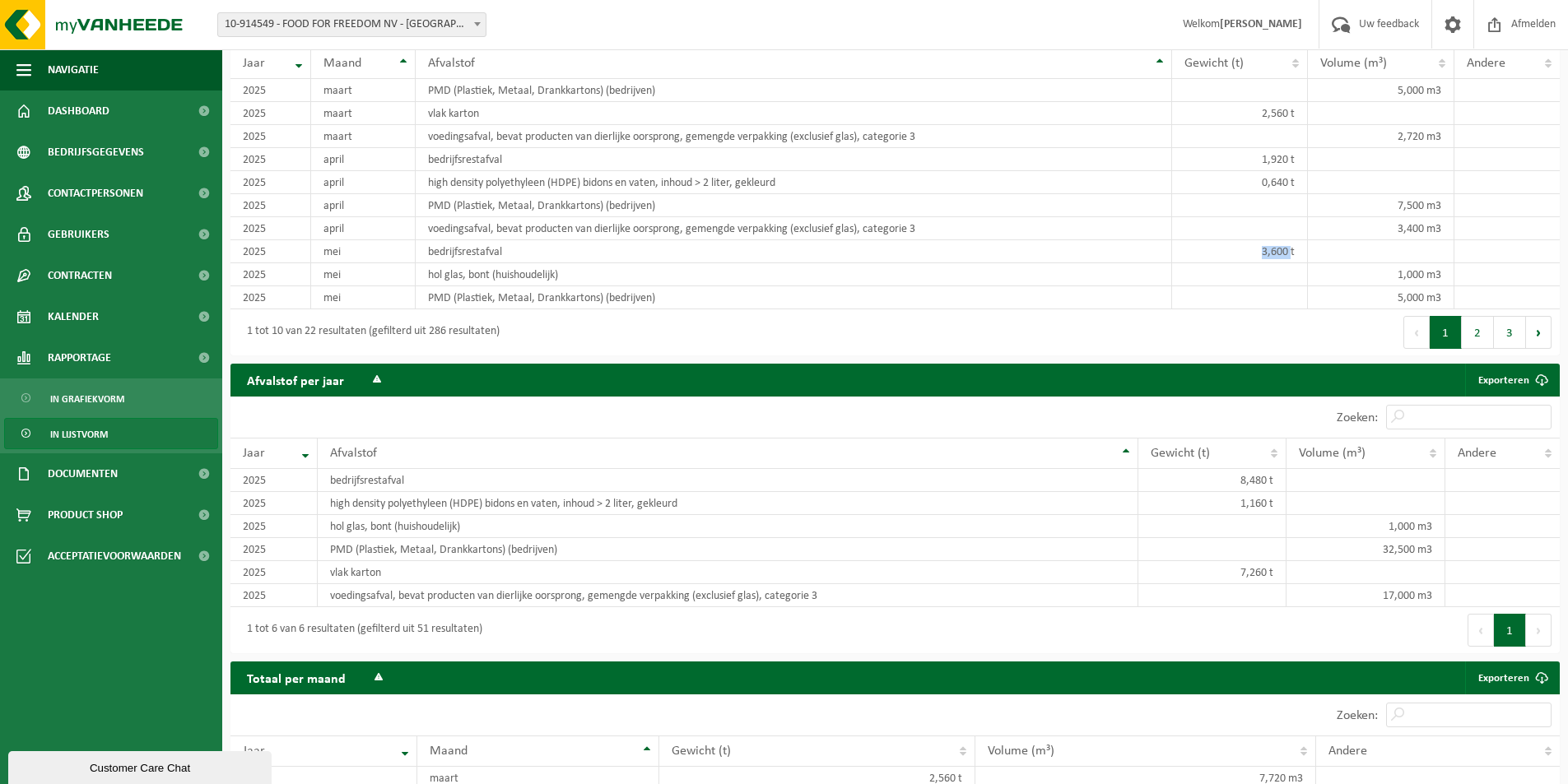
scroll to position [1219, 0]
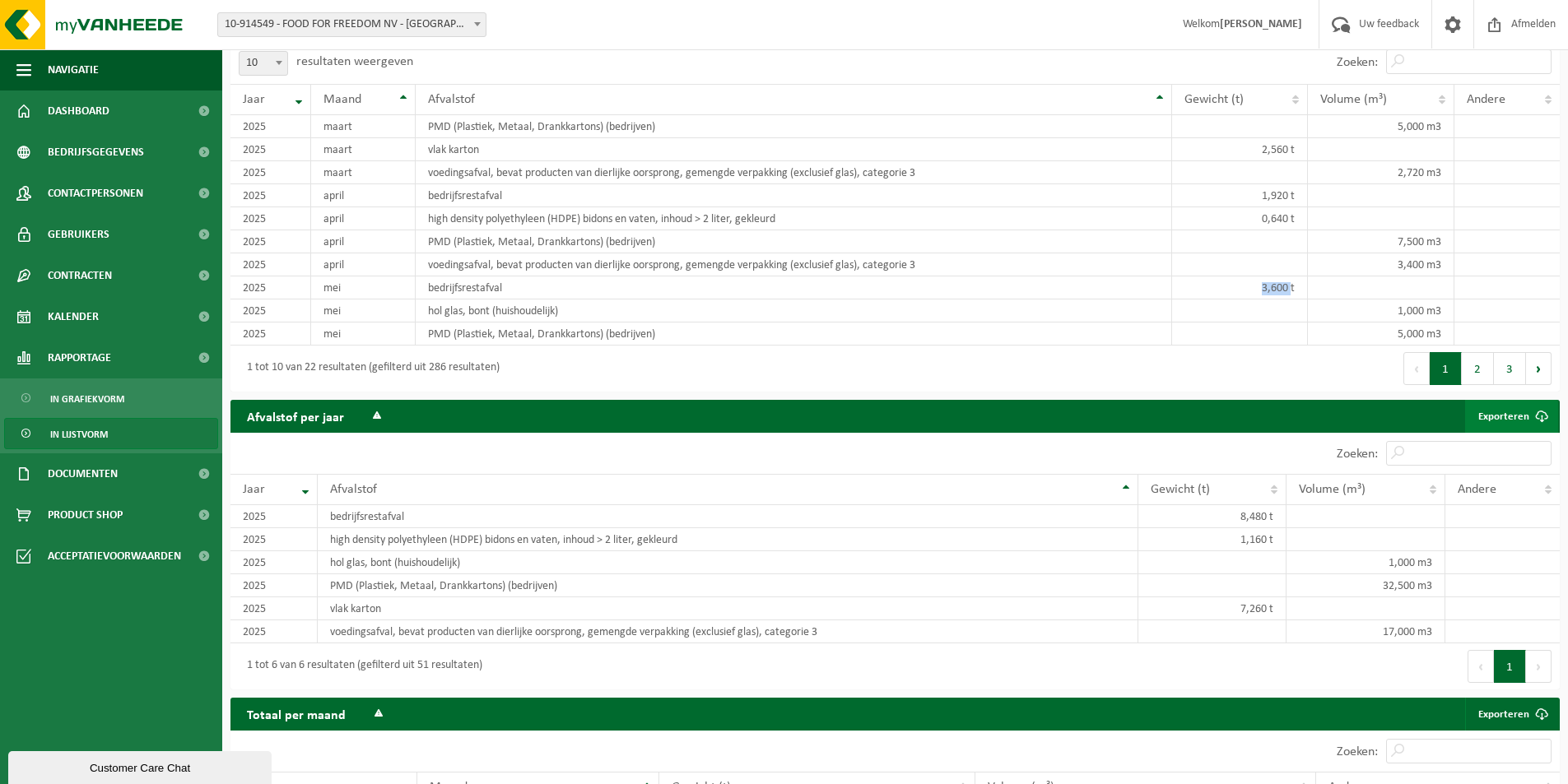
click at [1528, 433] on span at bounding box center [1541, 417] width 33 height 33
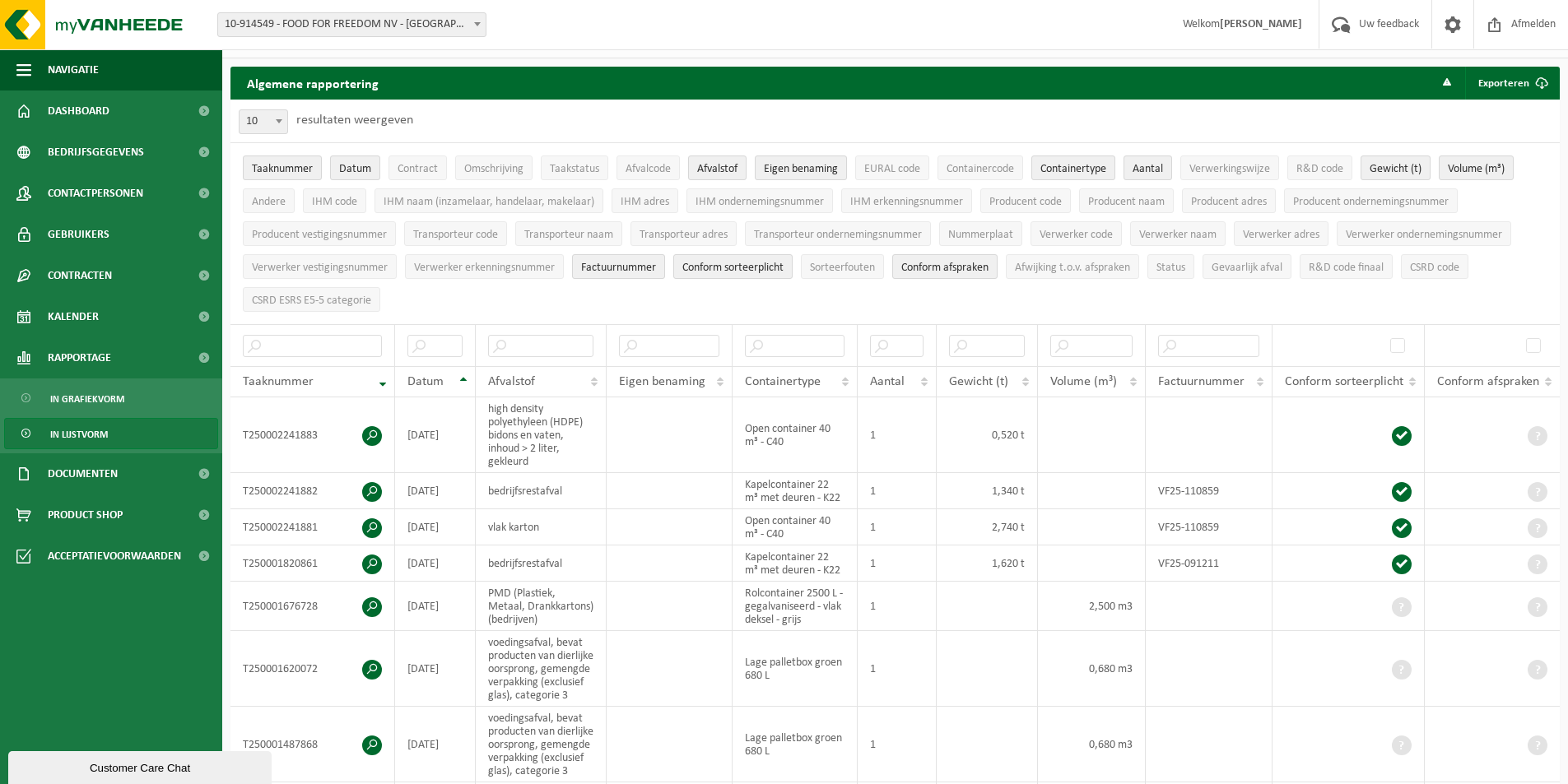
scroll to position [0, 0]
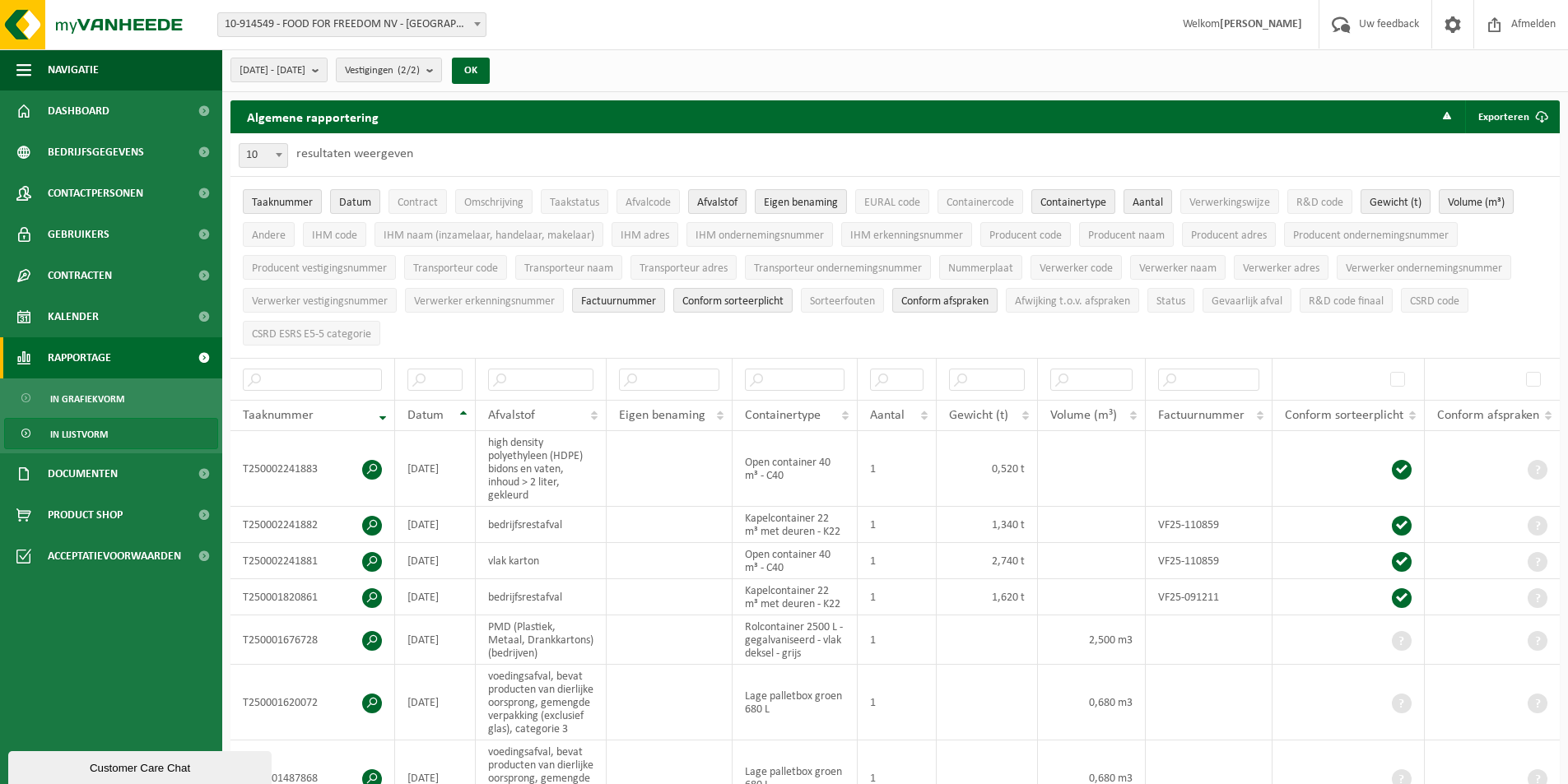
click at [109, 358] on span "Rapportage" at bounding box center [79, 358] width 64 height 41
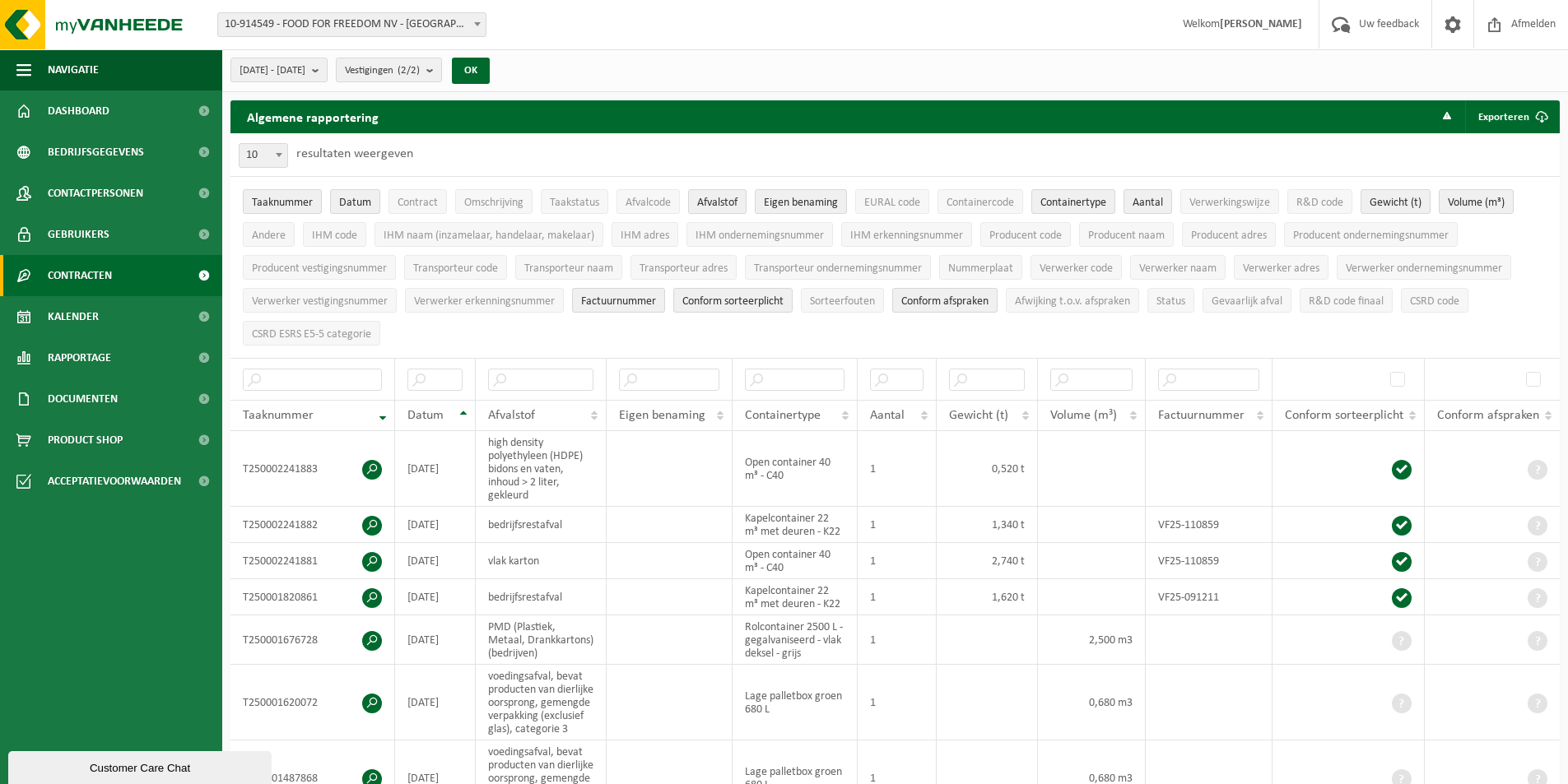
click at [94, 284] on span "Contracten" at bounding box center [79, 275] width 65 height 41
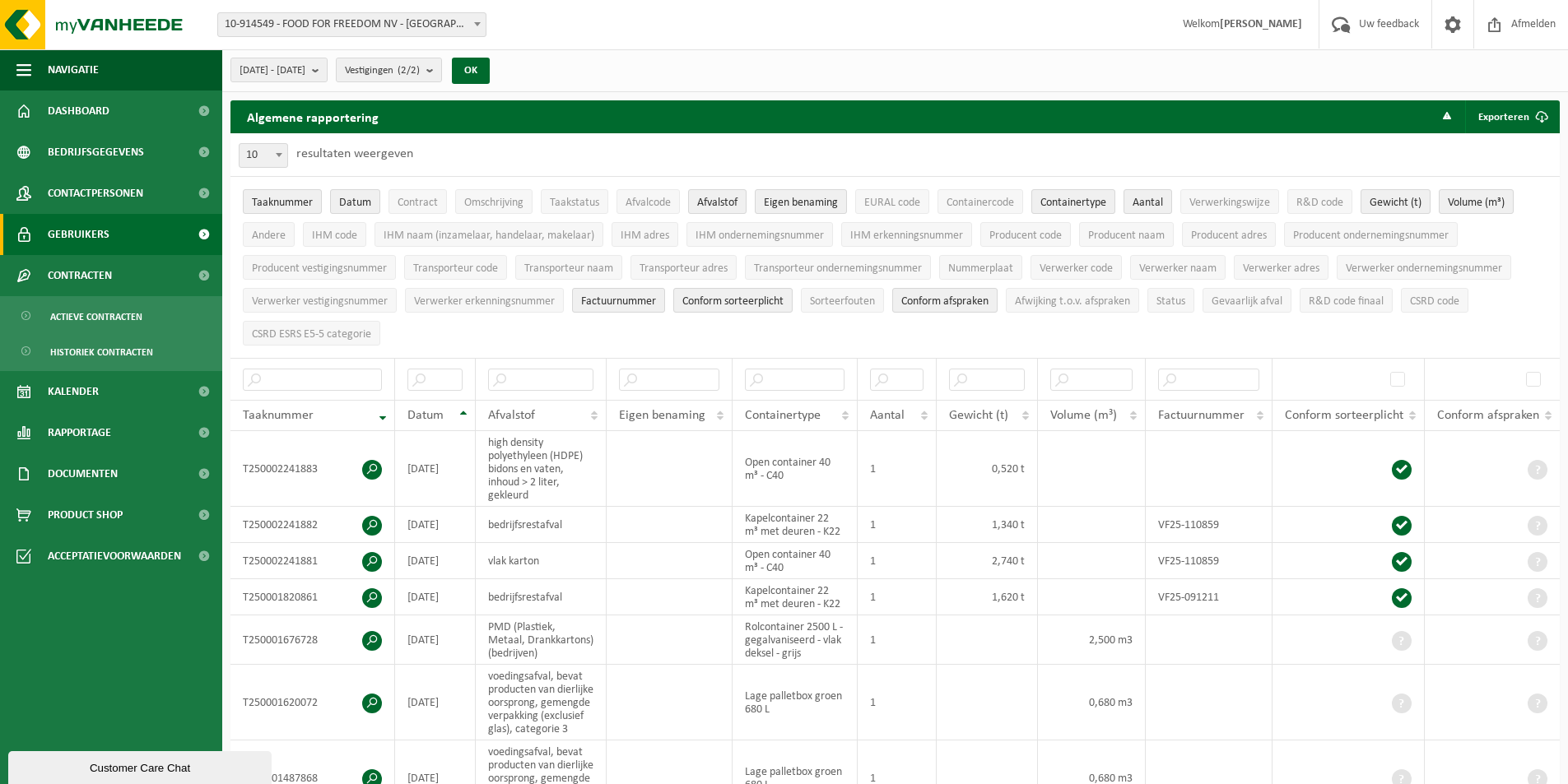
click at [66, 247] on span "Gebruikers" at bounding box center [78, 235] width 62 height 41
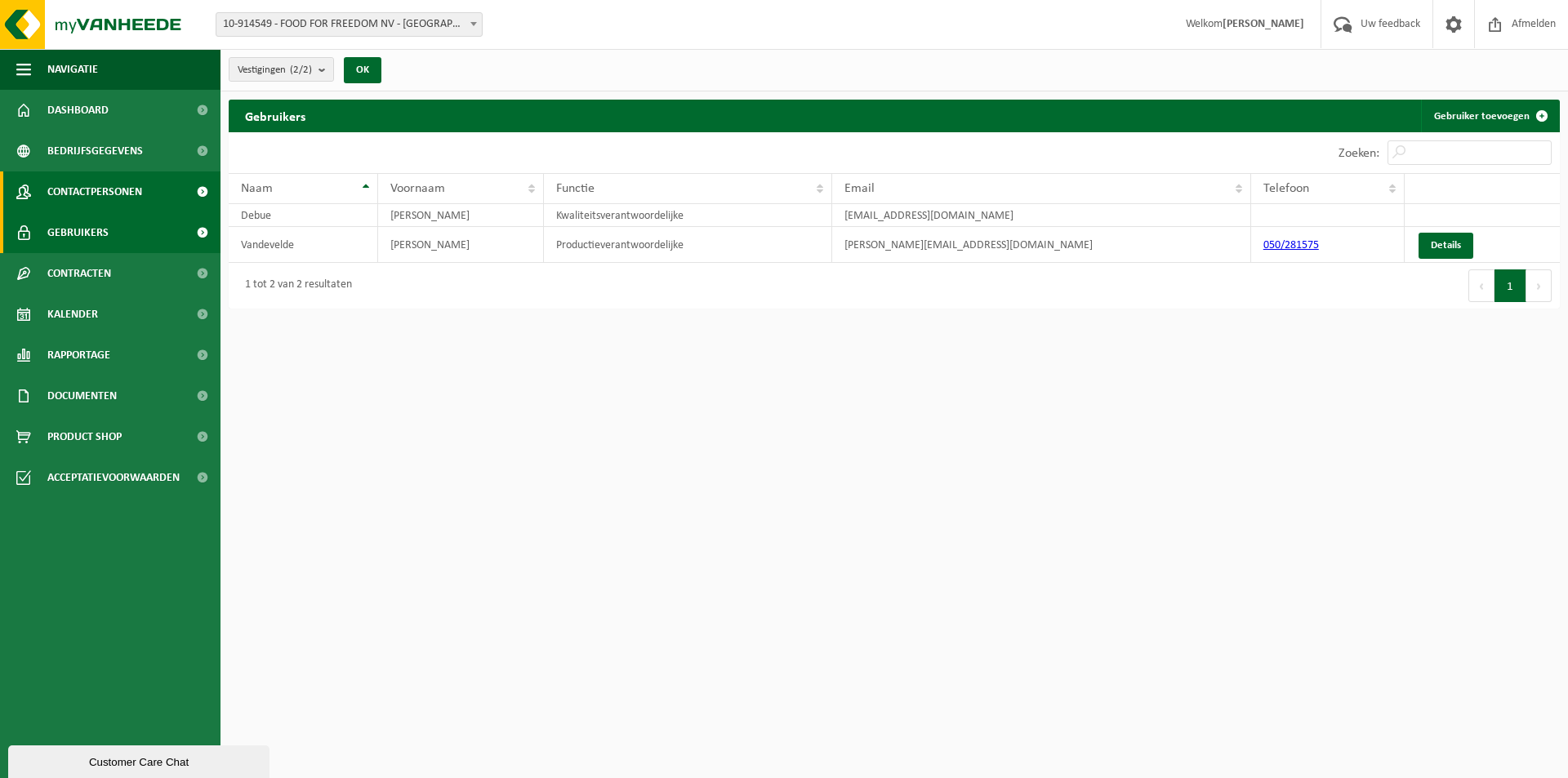
click at [56, 201] on span "Contactpersonen" at bounding box center [94, 192] width 95 height 41
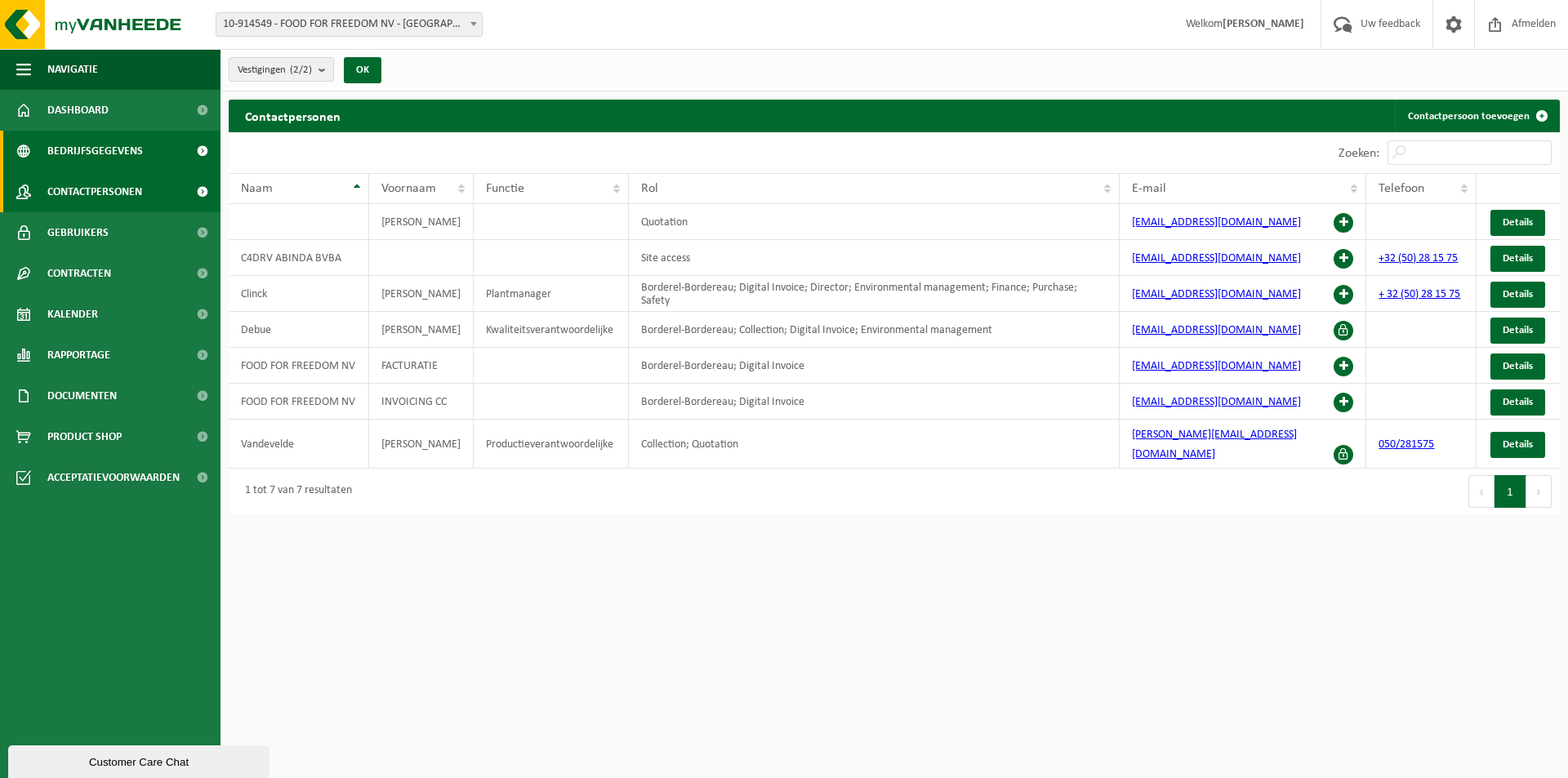
click at [53, 166] on span "Bedrijfsgegevens" at bounding box center [95, 151] width 96 height 41
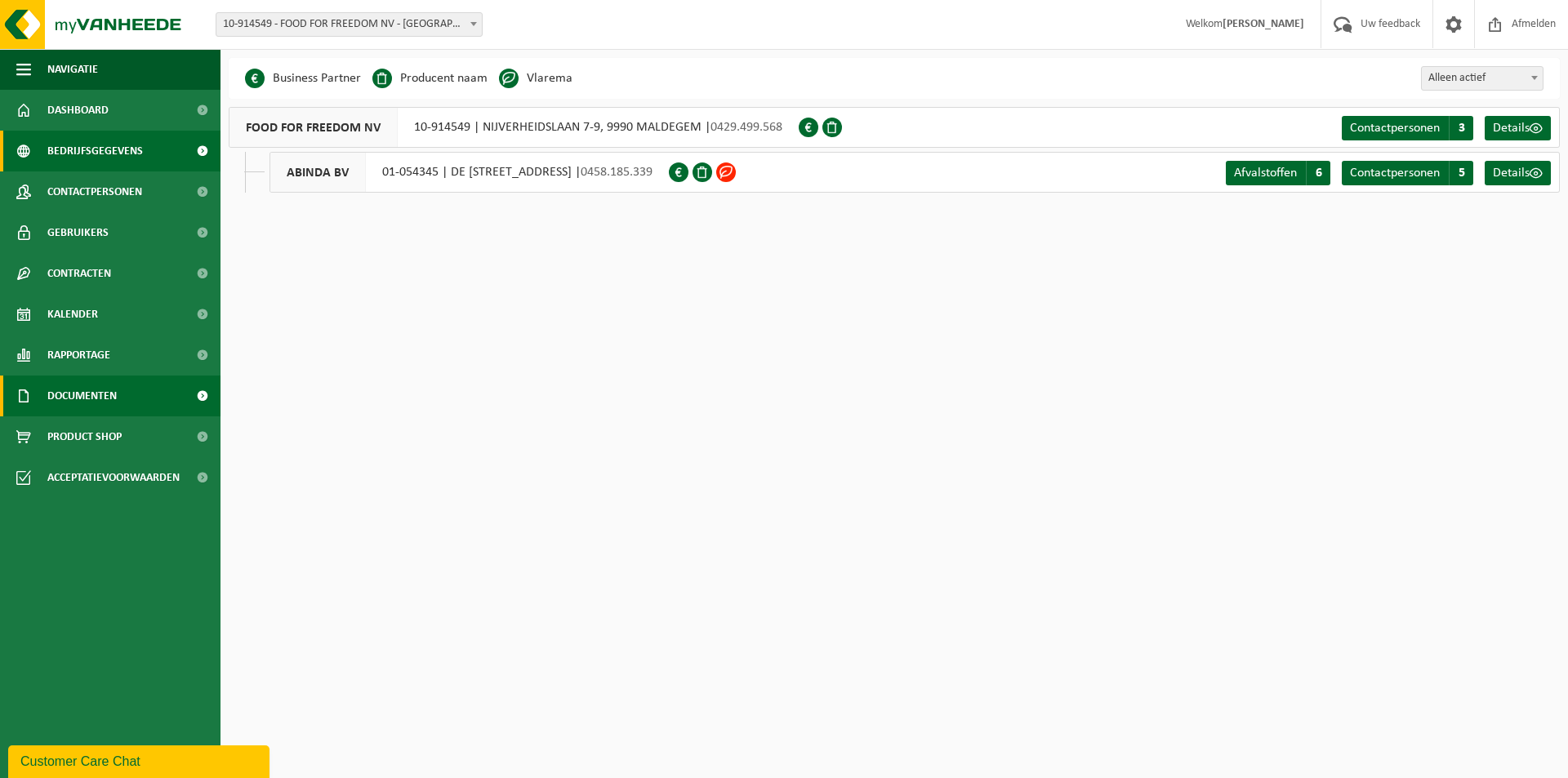
click at [83, 377] on span "Documenten" at bounding box center [81, 396] width 69 height 41
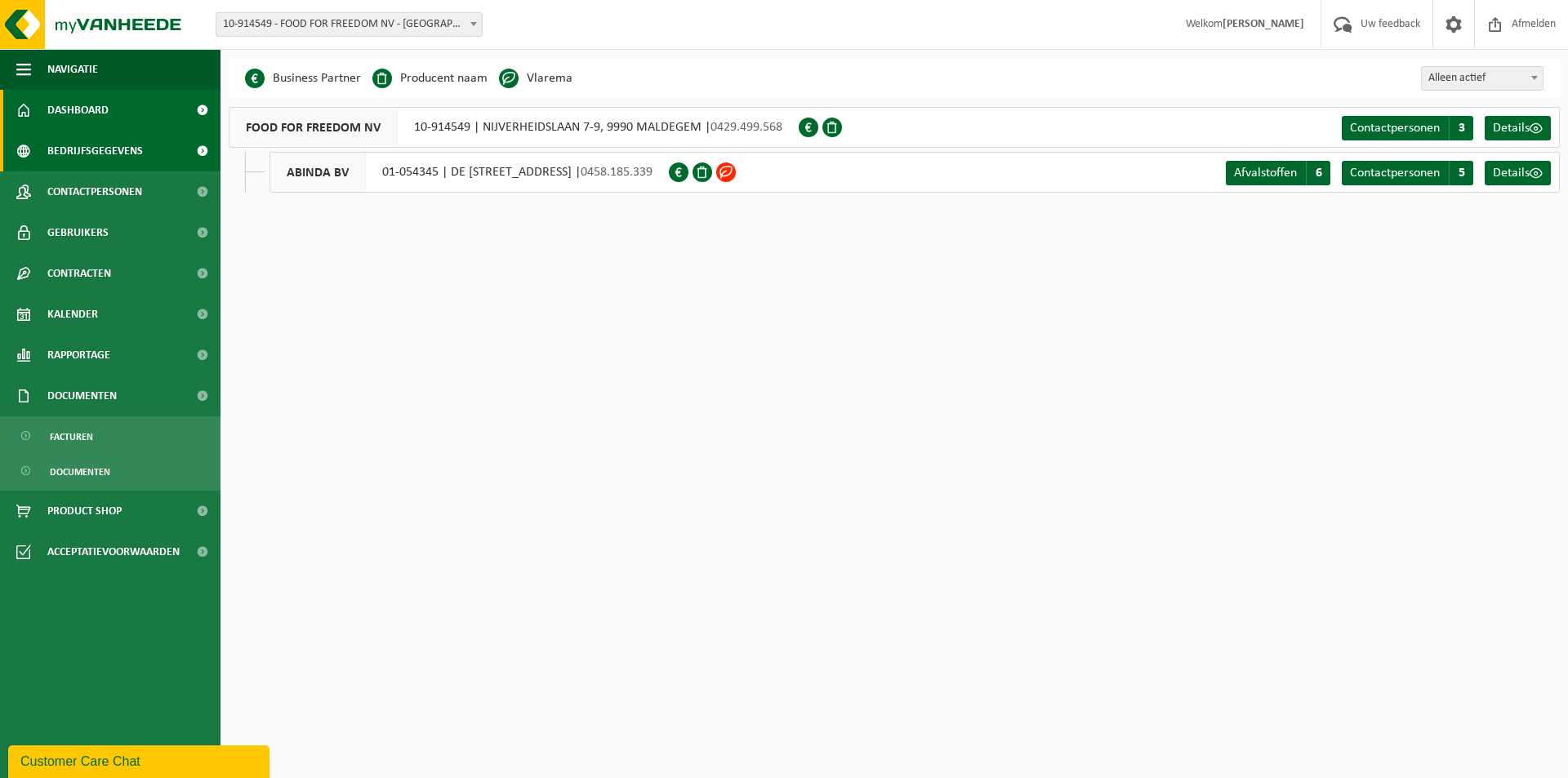
click at [88, 111] on span "Dashboard" at bounding box center [78, 110] width 62 height 41
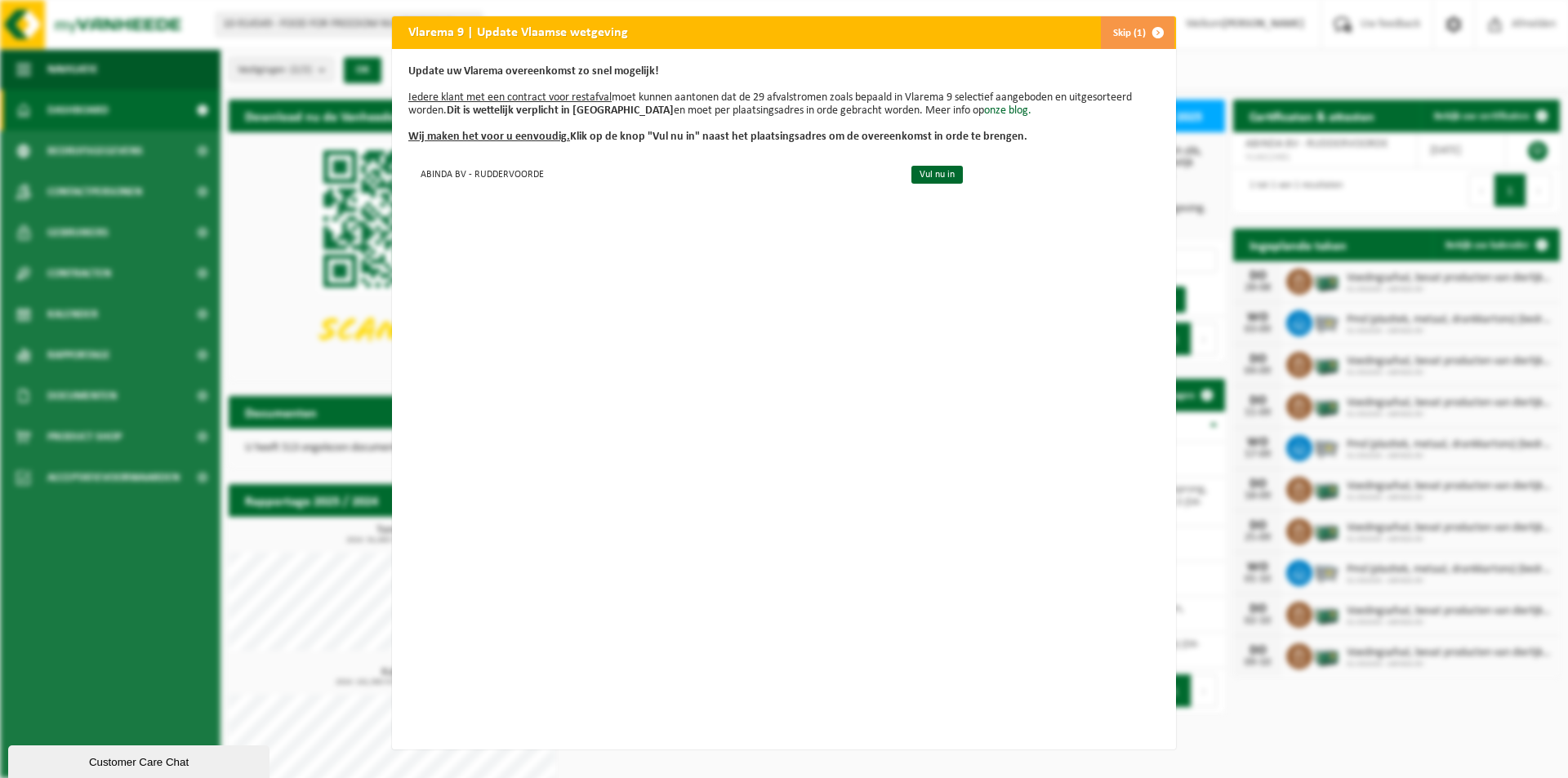
click at [1121, 42] on button "Skip (1)" at bounding box center [1137, 32] width 74 height 32
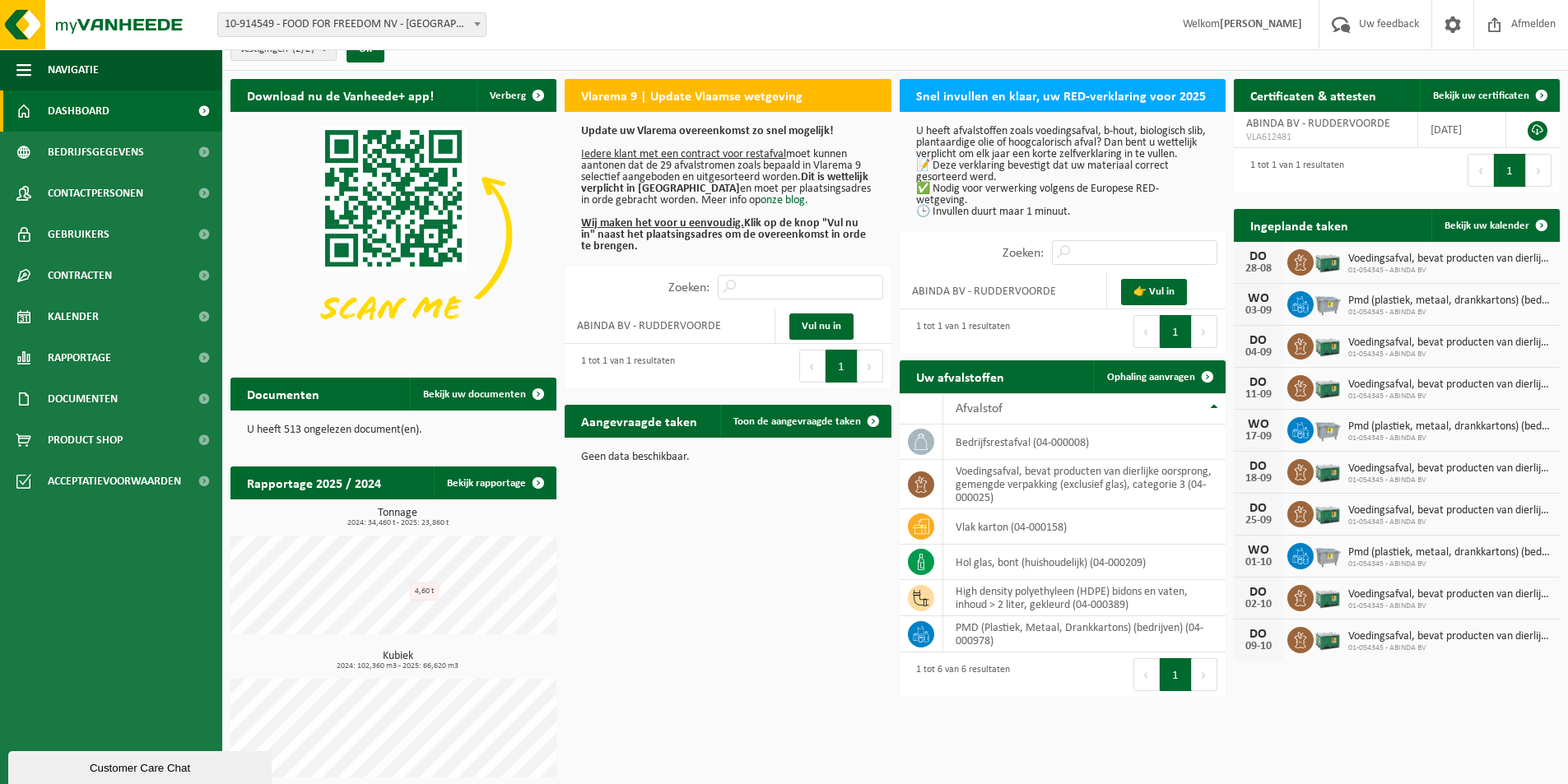
scroll to position [30, 0]
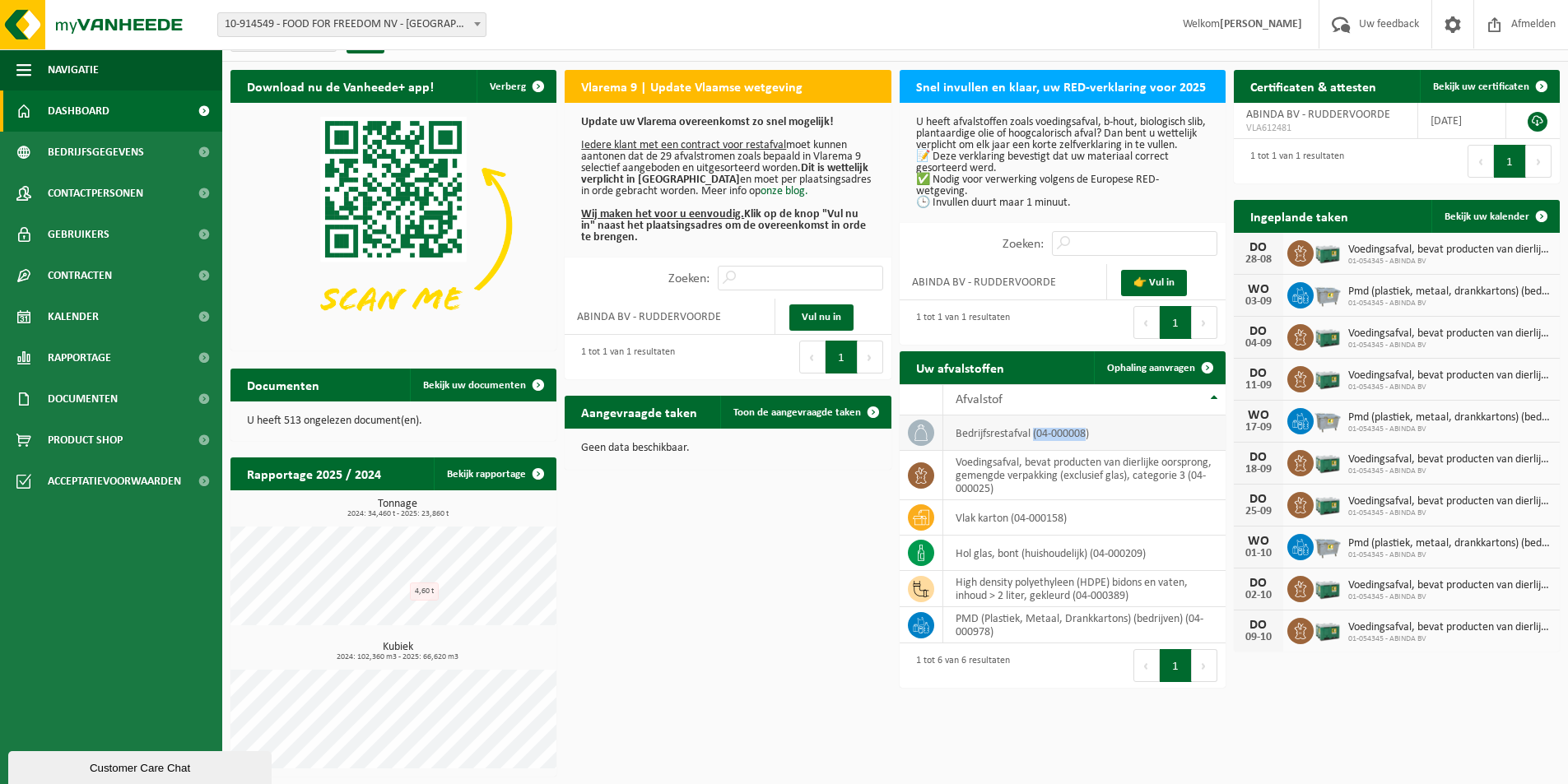
drag, startPoint x: 1034, startPoint y: 430, endPoint x: 1086, endPoint y: 426, distance: 52.2
click at [1086, 426] on td "bedrijfsrestafval (04-000008)" at bounding box center [1084, 433] width 282 height 35
copy td "(04-000008"
click at [1051, 434] on td "bedrijfsrestafval (04-000008)" at bounding box center [1084, 433] width 282 height 35
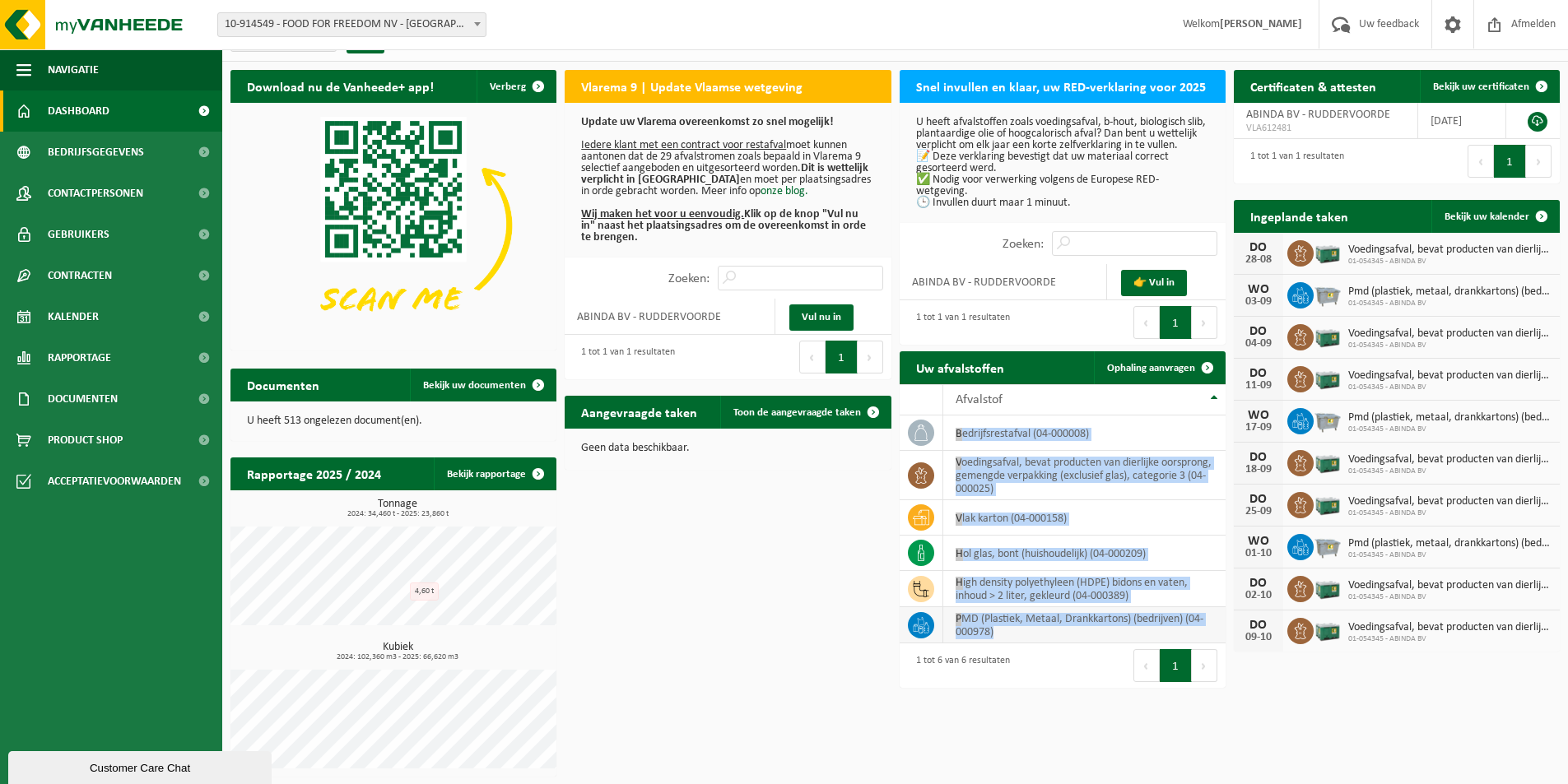
drag, startPoint x: 953, startPoint y: 432, endPoint x: 1069, endPoint y: 636, distance: 234.7
click at [1069, 636] on tbody "bedrijfsrestafval (04-000008) voedingsafval, bevat producten van dierlijke oors…" at bounding box center [1063, 529] width 326 height 228
copy tbody "bedrijfsrestafval (04-000008) voedingsafval, bevat producten van dierlijke oors…"
click at [84, 365] on span "Rapportage" at bounding box center [79, 358] width 64 height 41
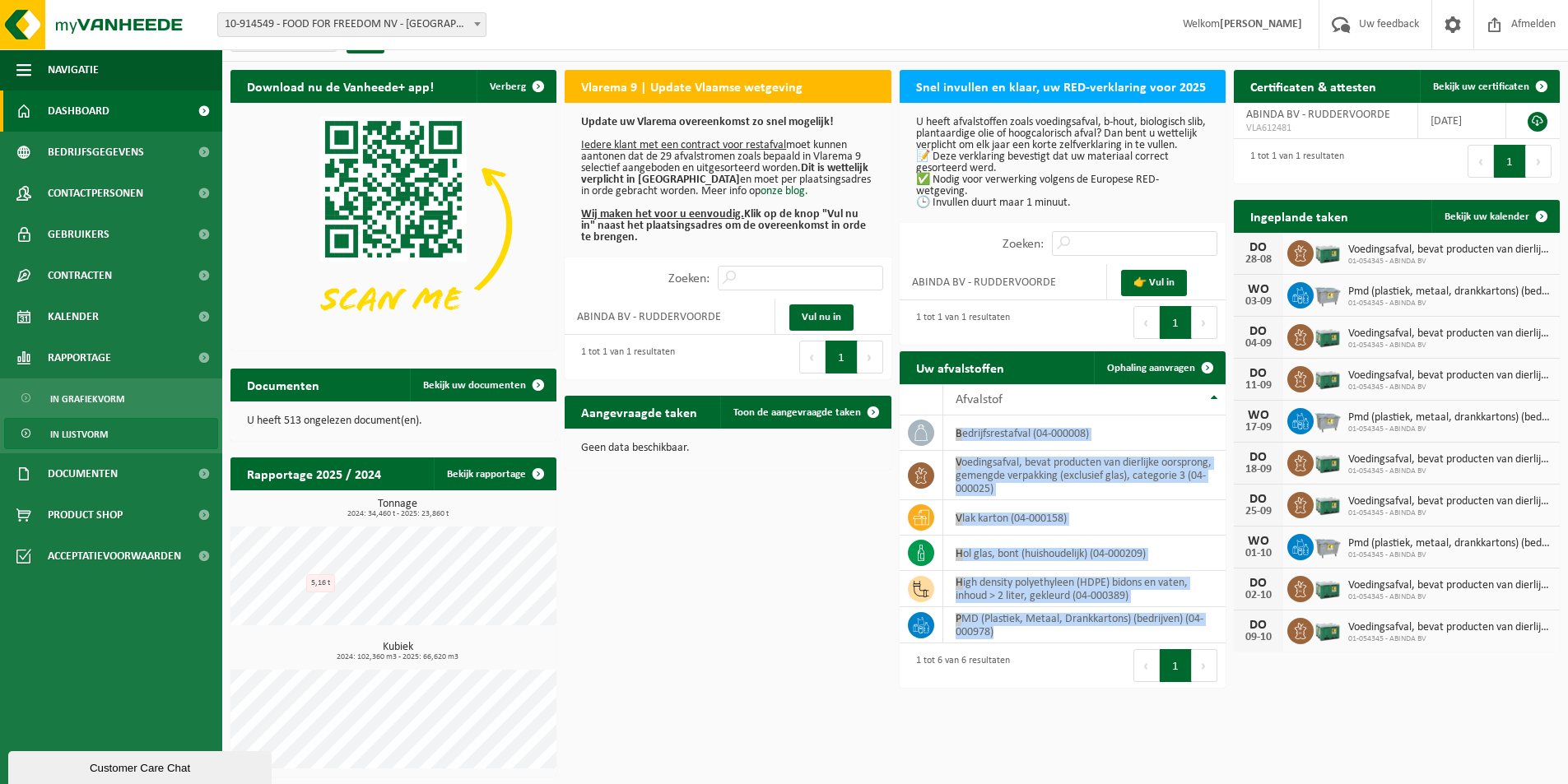
click at [105, 422] on span "In lijstvorm" at bounding box center [78, 435] width 58 height 31
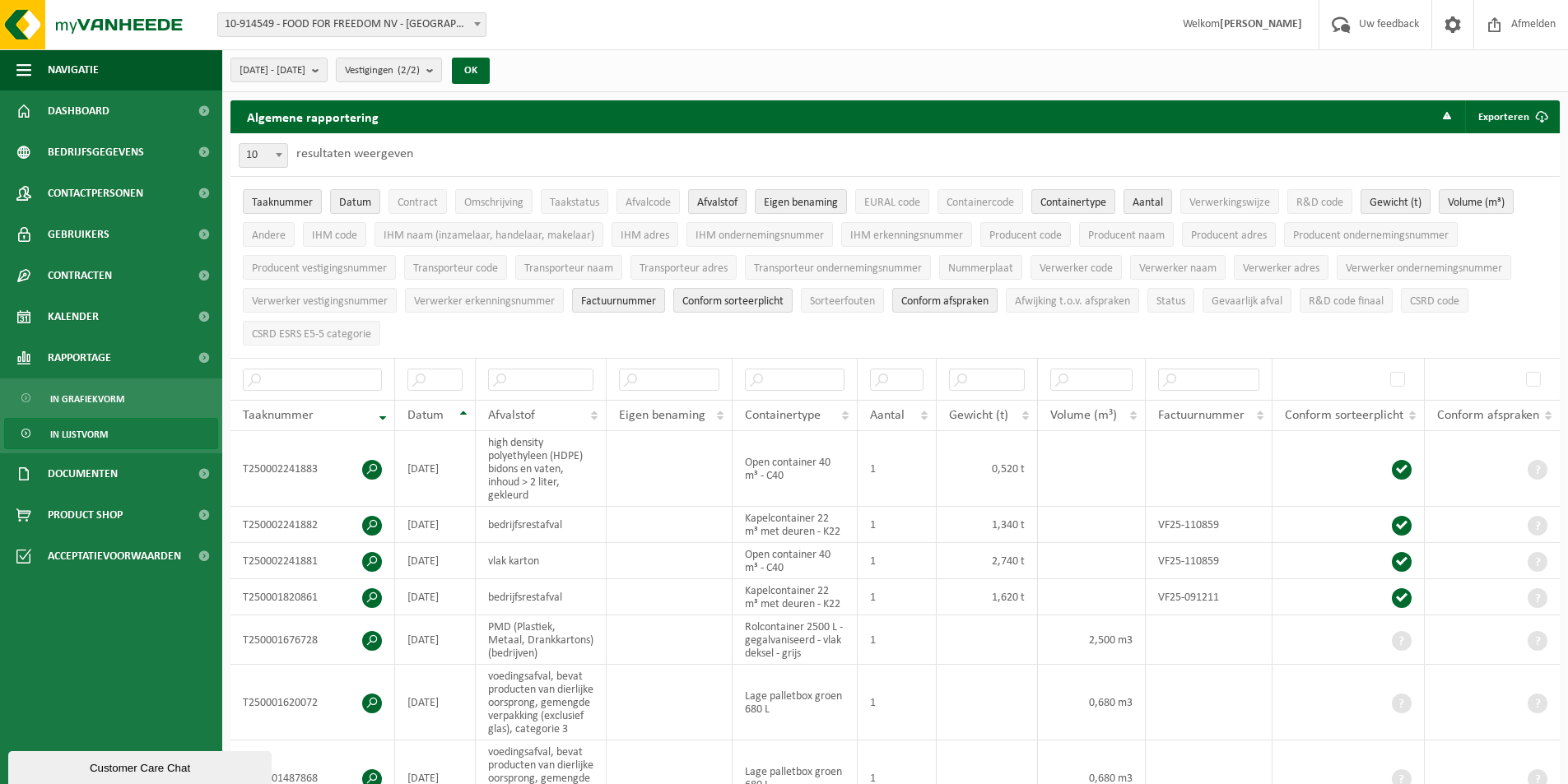
click at [65, 428] on span "In lijstvorm" at bounding box center [78, 435] width 58 height 31
click at [285, 78] on span "[DATE] - [DATE]" at bounding box center [272, 71] width 65 height 25
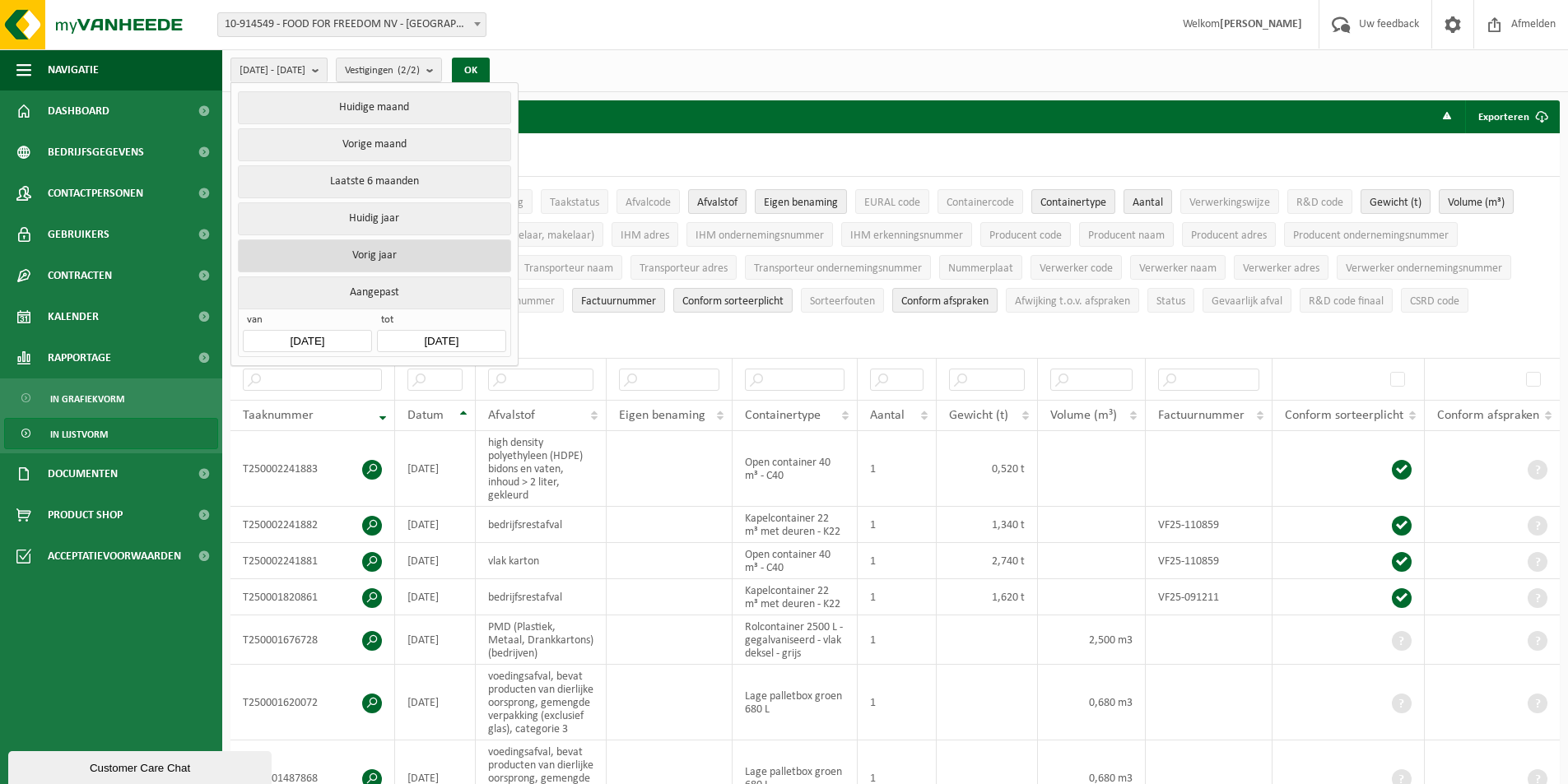
click at [351, 246] on button "Vorig jaar" at bounding box center [374, 256] width 272 height 33
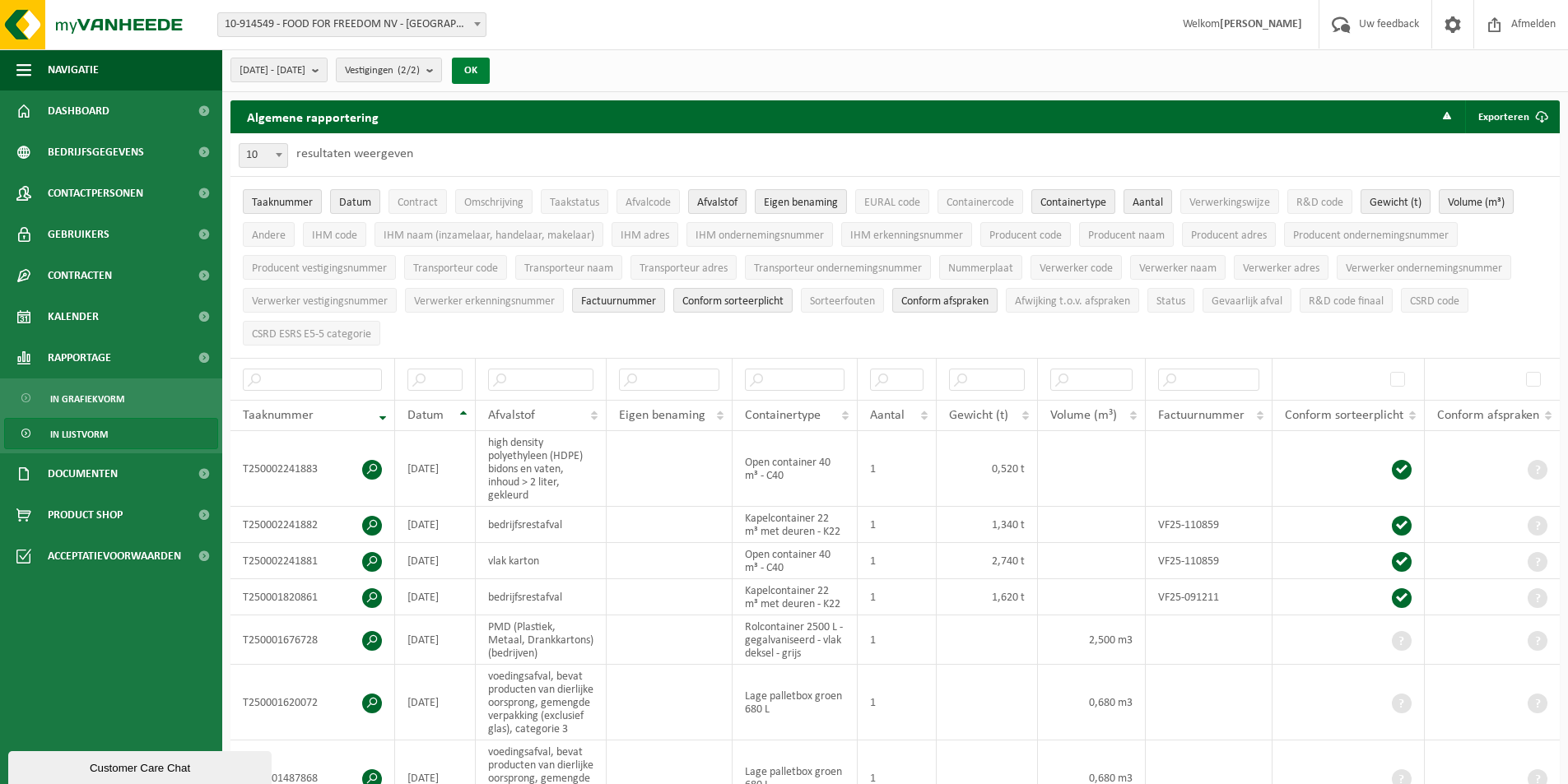
click at [490, 59] on button "OK" at bounding box center [471, 71] width 38 height 27
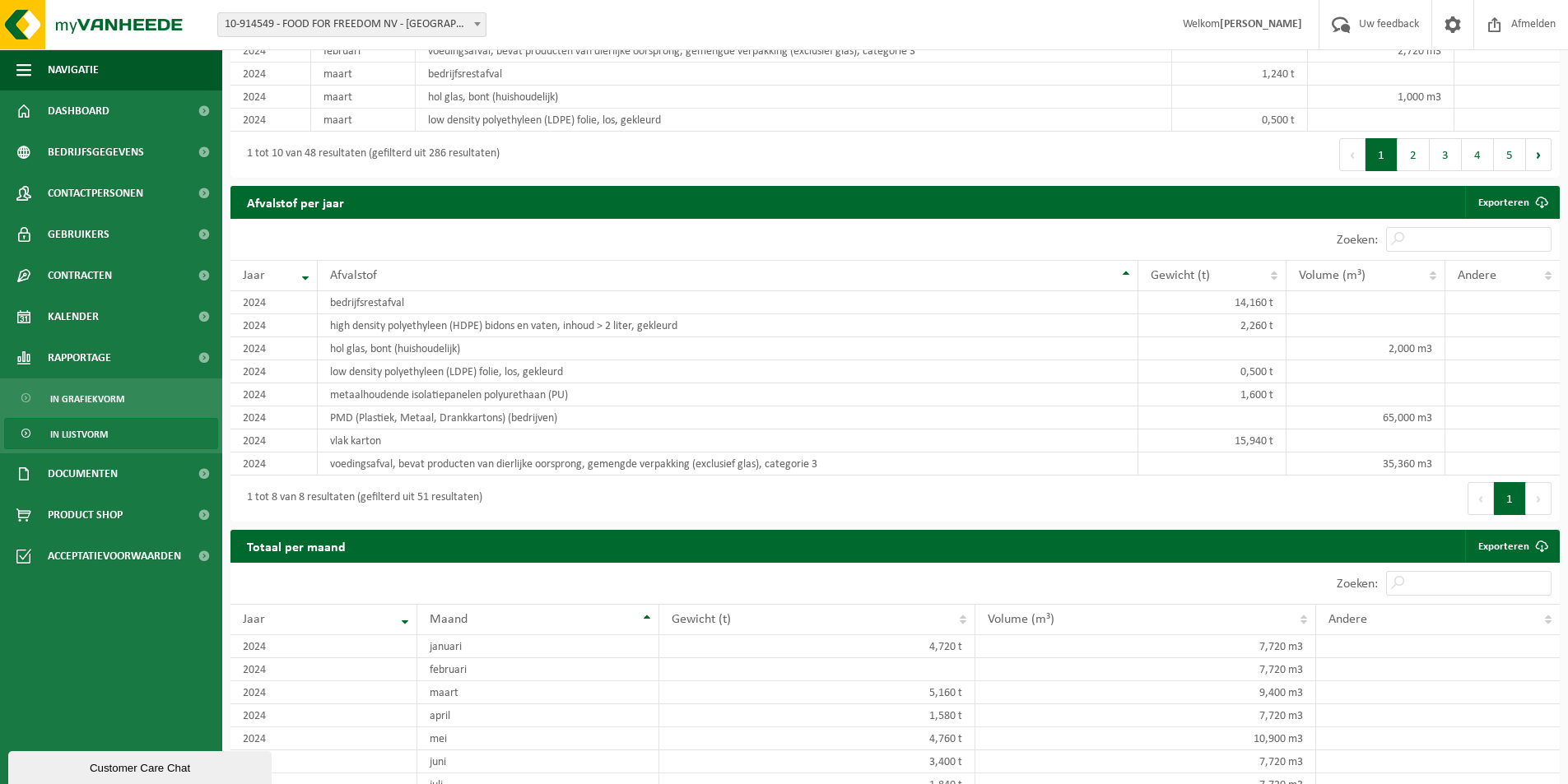
scroll to position [1480, 0]
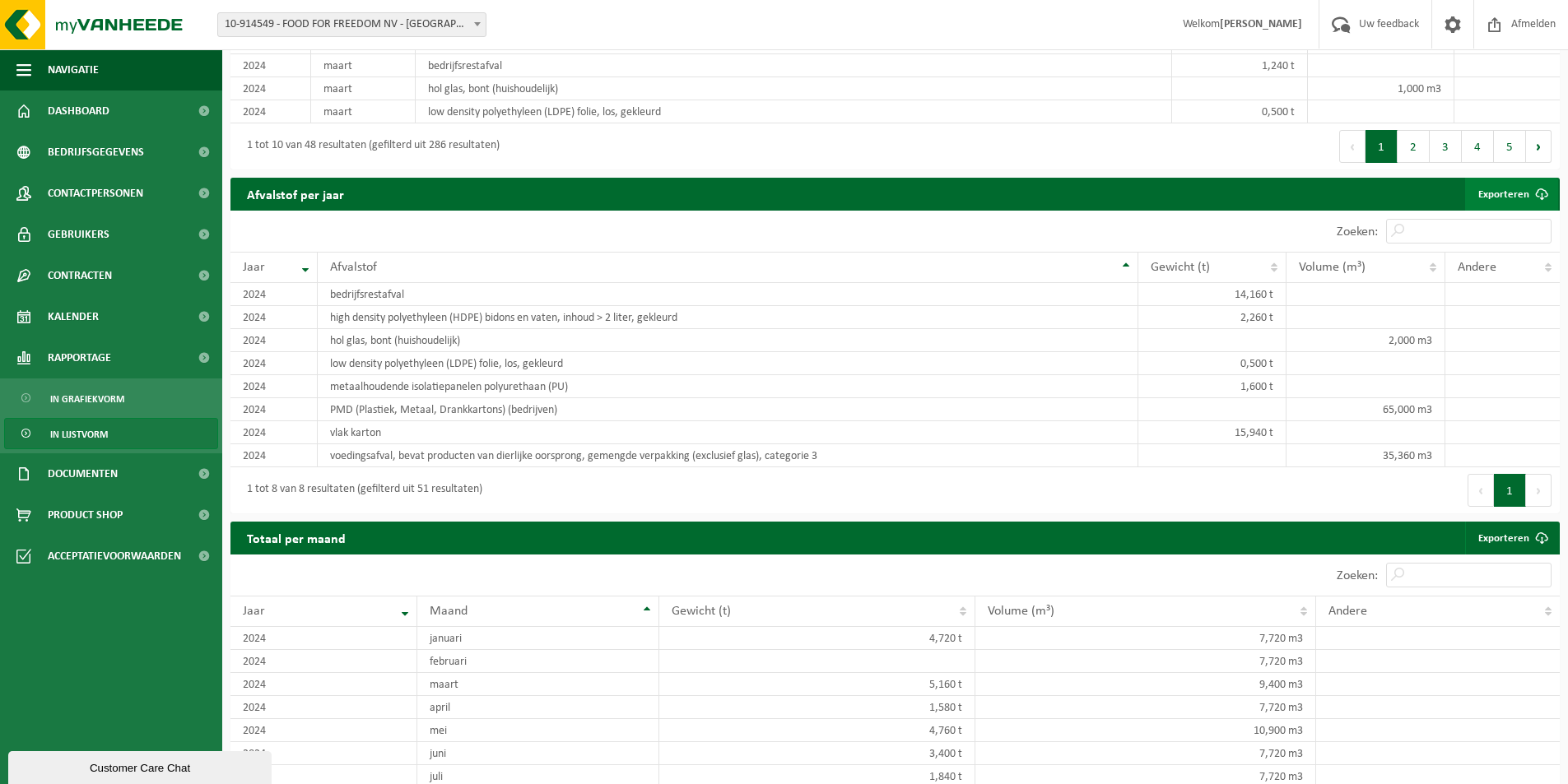
click at [1494, 211] on link "Exporteren" at bounding box center [1511, 194] width 93 height 33
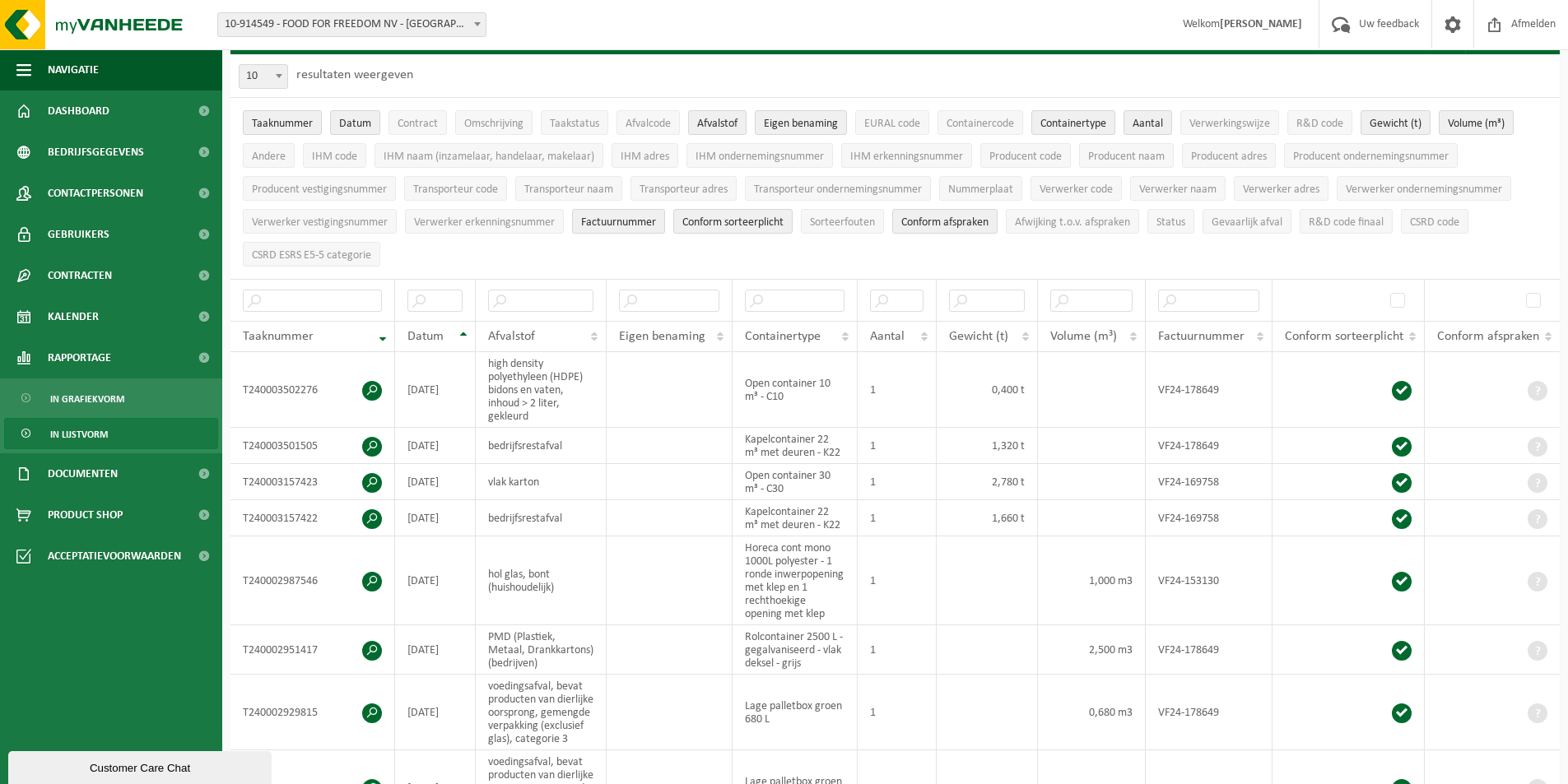
scroll to position [11, 0]
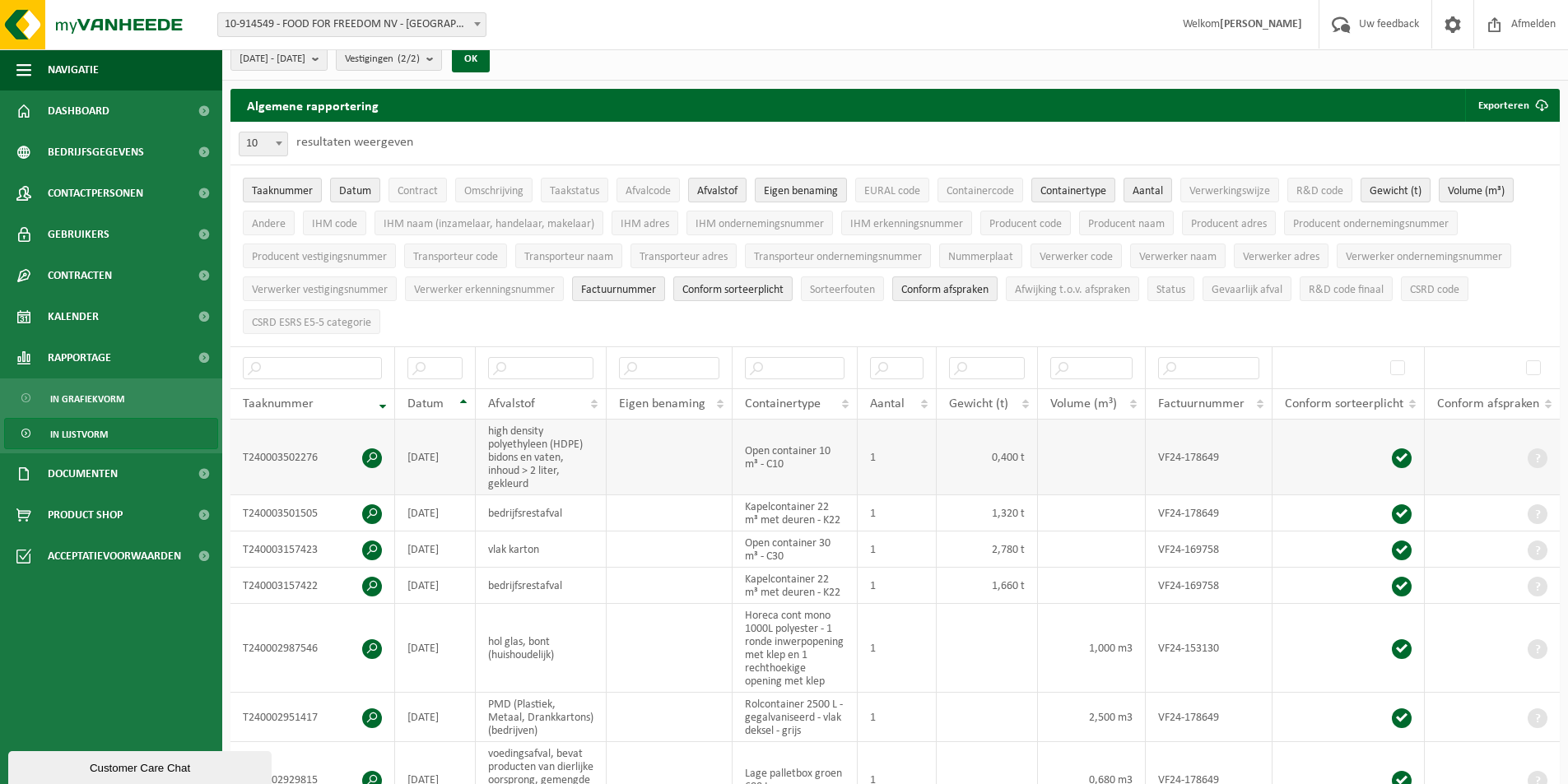
click at [372, 448] on span at bounding box center [372, 458] width 20 height 20
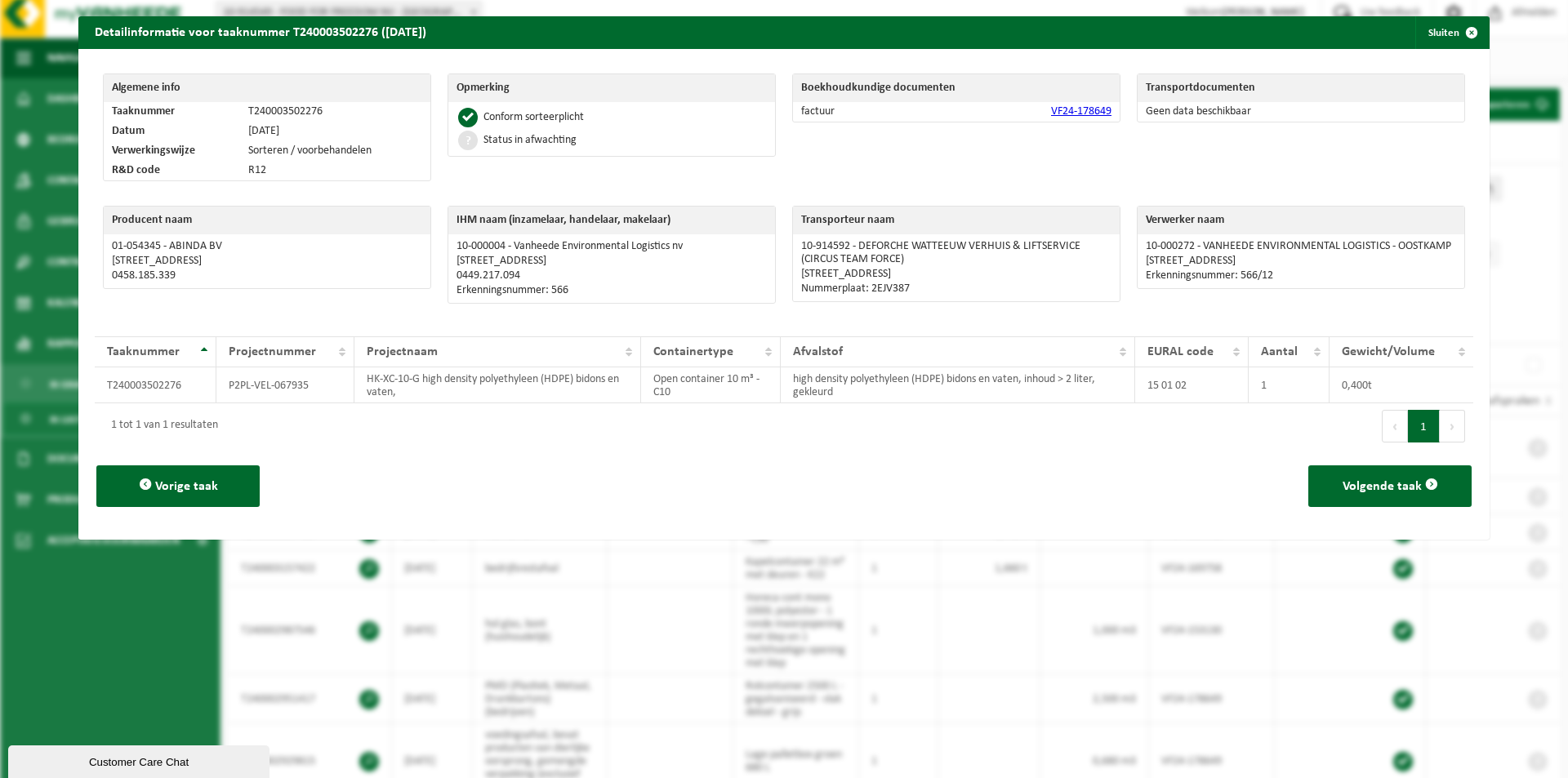
click at [495, 456] on div "Vorige taak Volgende taak" at bounding box center [784, 486] width 1378 height 74
click at [214, 641] on div "Detailinformatie voor taaknummer T240003502276 ([DATE]) Sluiten Algemene info T…" at bounding box center [784, 389] width 1568 height 778
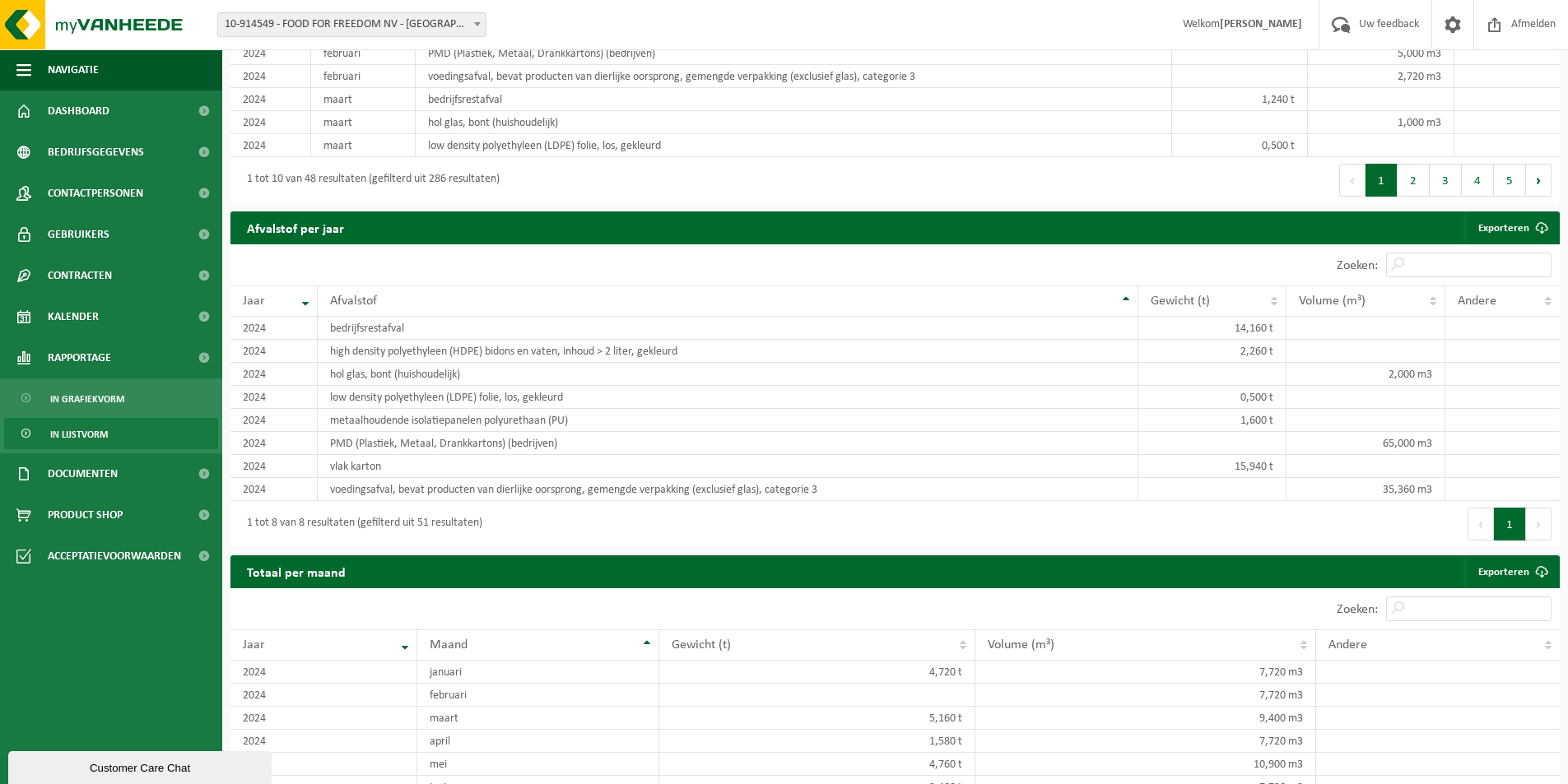
scroll to position [1480, 0]
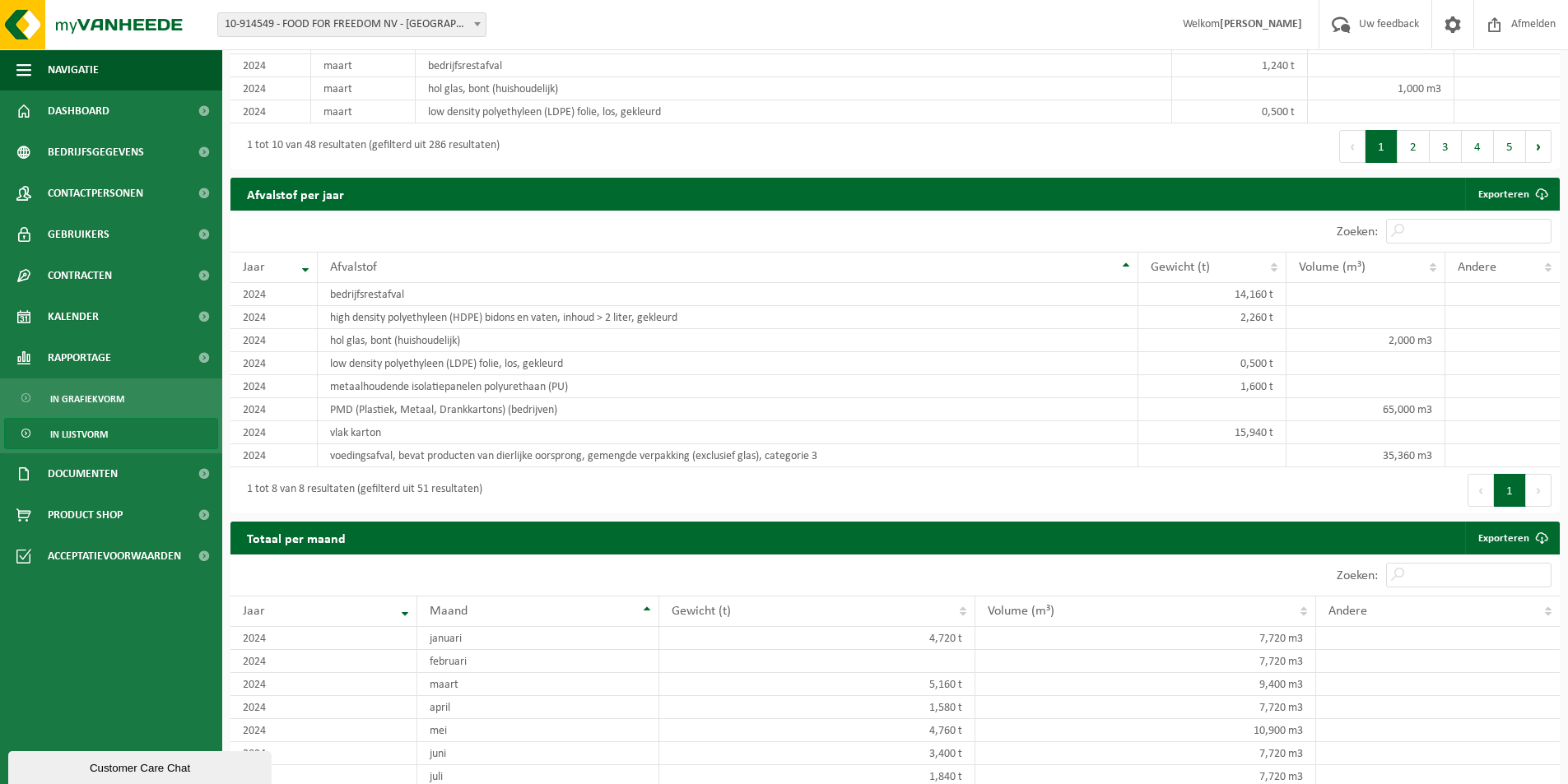
click at [499, 170] on div "1 tot 10 van 48 resultaten (gefilterd uit 286 resultaten)" at bounding box center [563, 146] width 665 height 46
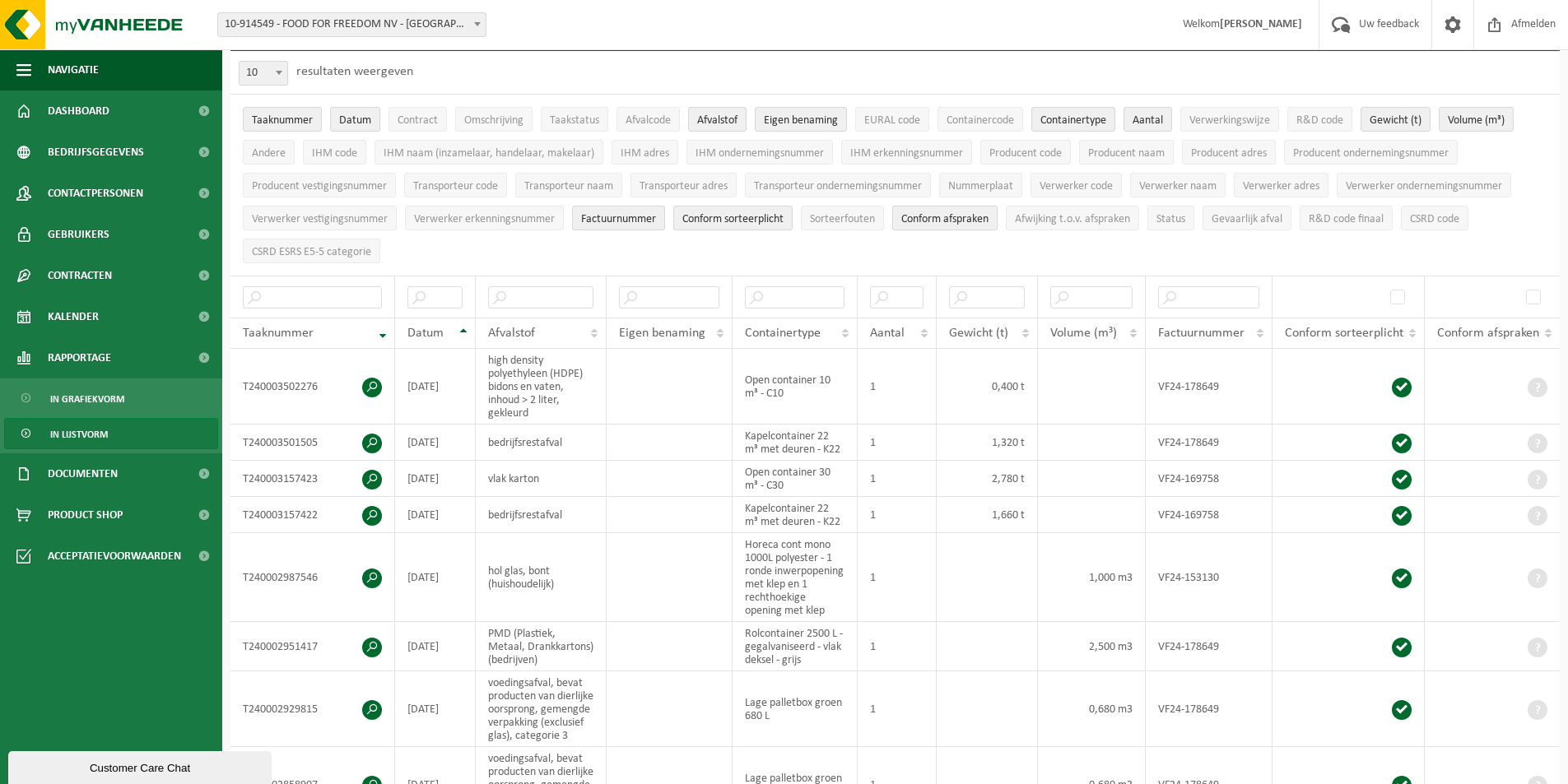
scroll to position [0, 0]
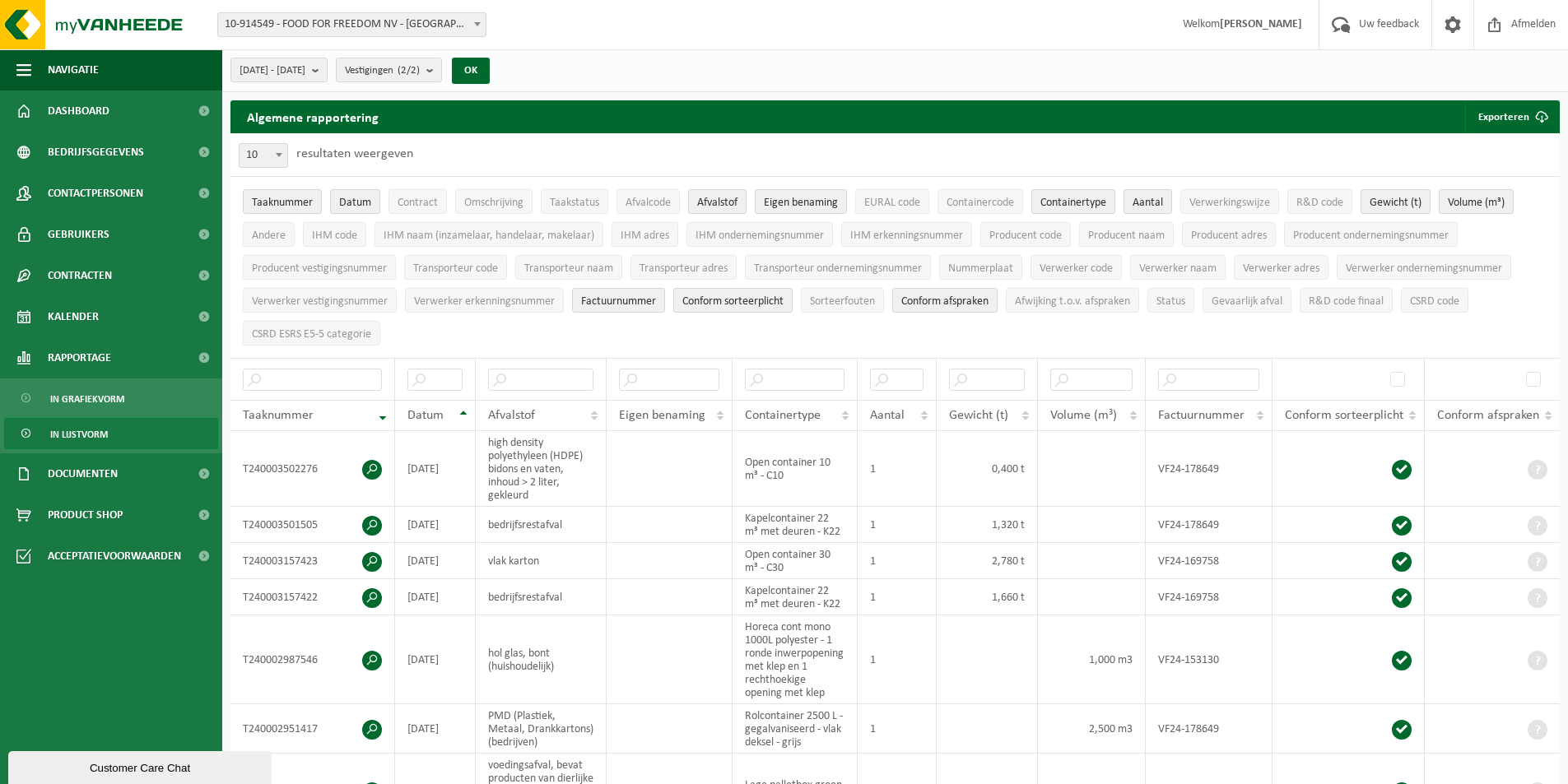
click at [703, 330] on ul "Taaknummer Datum Contract Omschrijving Taakstatus Afvalcode Afvalstof Eigen ben…" at bounding box center [896, 268] width 1329 height 181
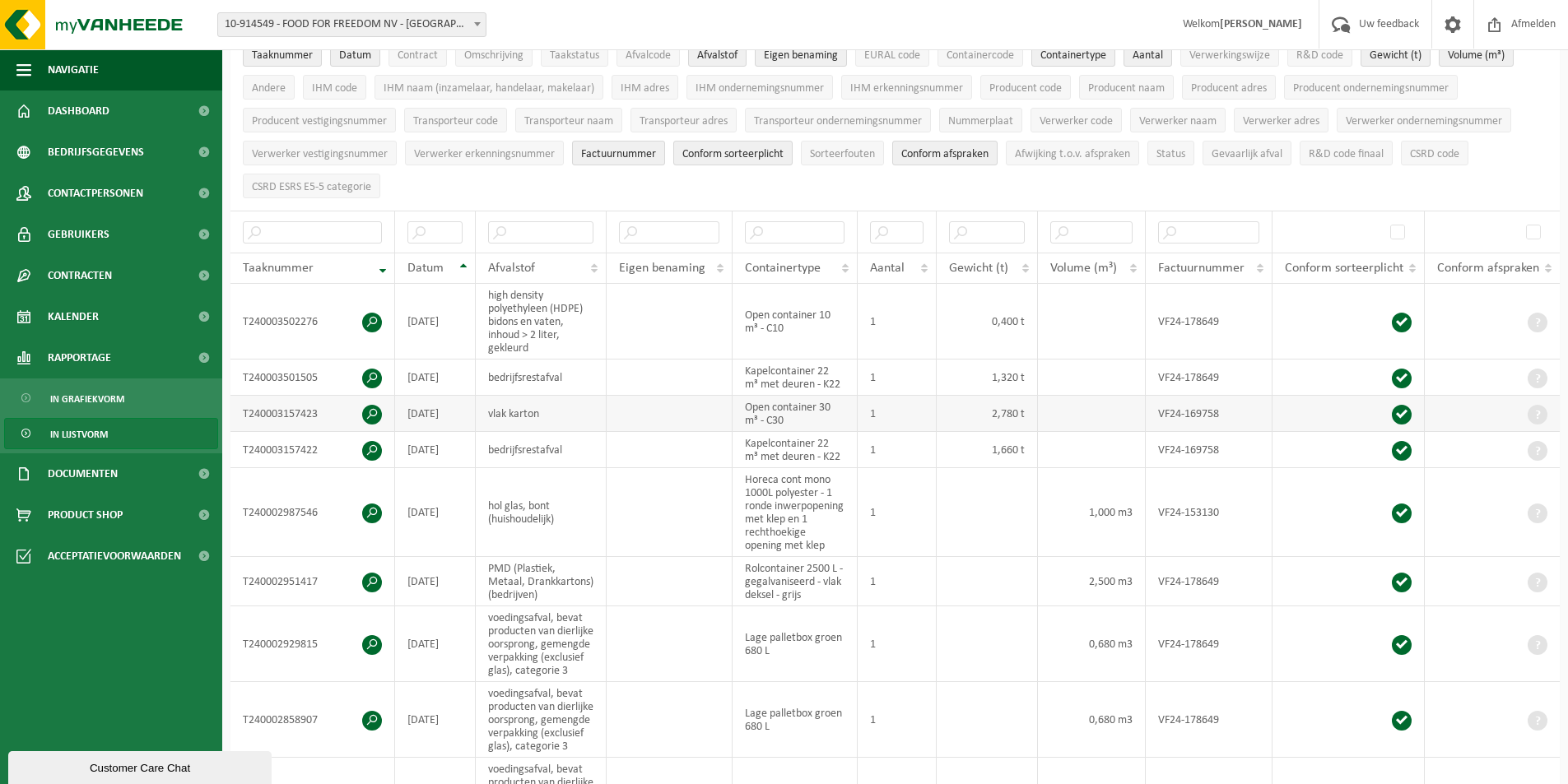
scroll to position [164, 0]
